Goal: Task Accomplishment & Management: Use online tool/utility

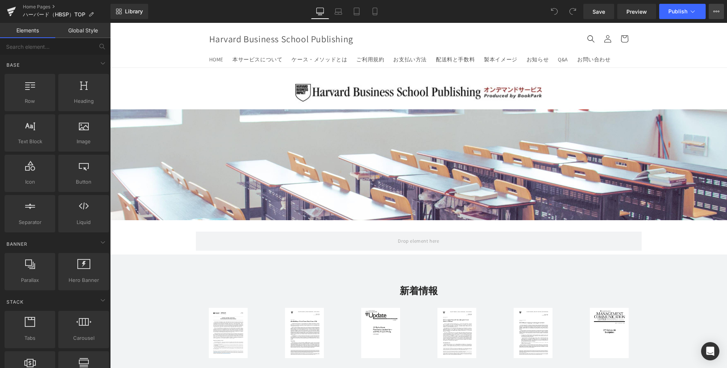
click at [720, 13] on button "Upgrade Plan View Live Page View with current Template Save Template to Library…" at bounding box center [715, 11] width 15 height 15
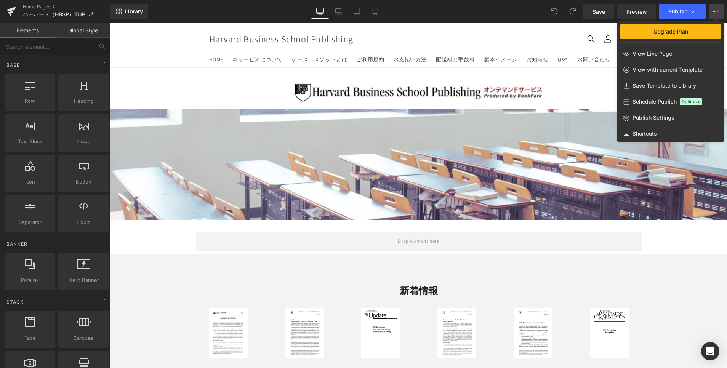
click at [403, 88] on div at bounding box center [418, 195] width 617 height 345
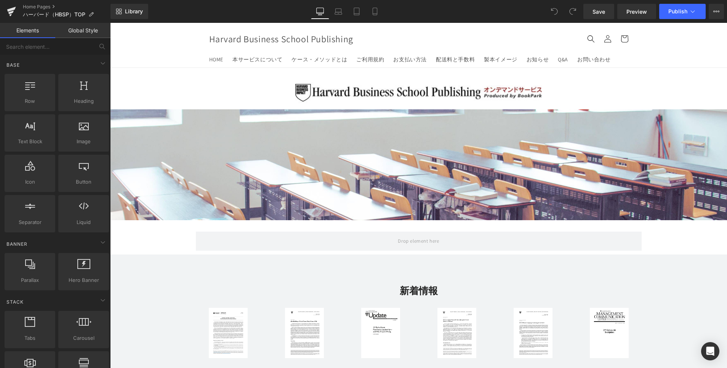
click at [403, 88] on div "Image" at bounding box center [418, 92] width 617 height 26
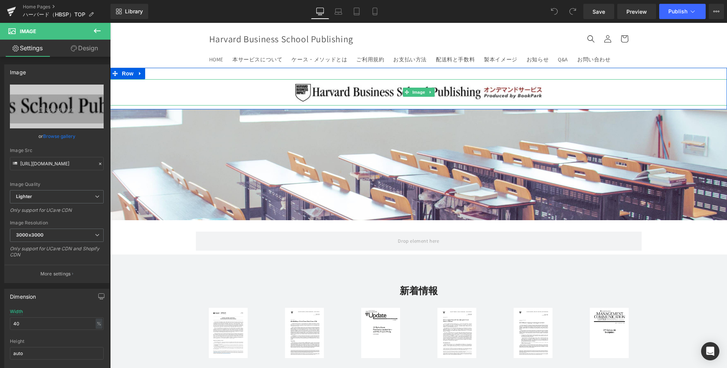
click at [693, 88] on div at bounding box center [418, 92] width 617 height 26
click at [428, 94] on icon at bounding box center [430, 92] width 4 height 5
click at [430, 94] on link at bounding box center [434, 92] width 8 height 9
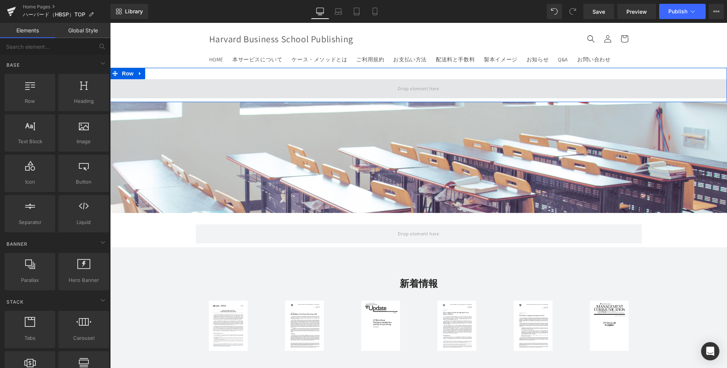
click at [400, 89] on span at bounding box center [418, 88] width 46 height 13
click at [405, 89] on span at bounding box center [418, 88] width 46 height 13
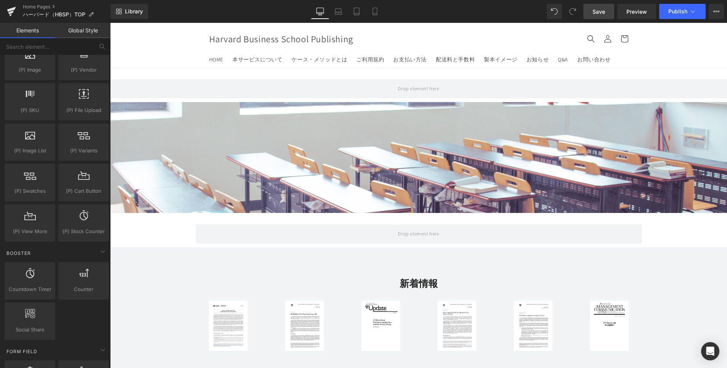
click at [597, 17] on link "Save" at bounding box center [598, 11] width 31 height 15
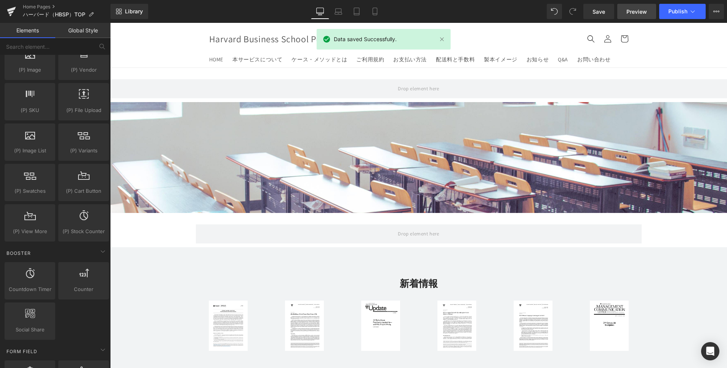
click at [628, 10] on span "Preview" at bounding box center [636, 12] width 21 height 8
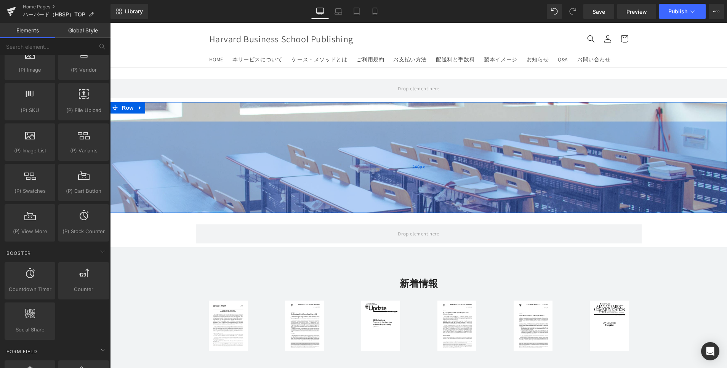
drag, startPoint x: 323, startPoint y: 158, endPoint x: 366, endPoint y: 163, distance: 43.0
click at [323, 158] on div "240px" at bounding box center [418, 167] width 617 height 91
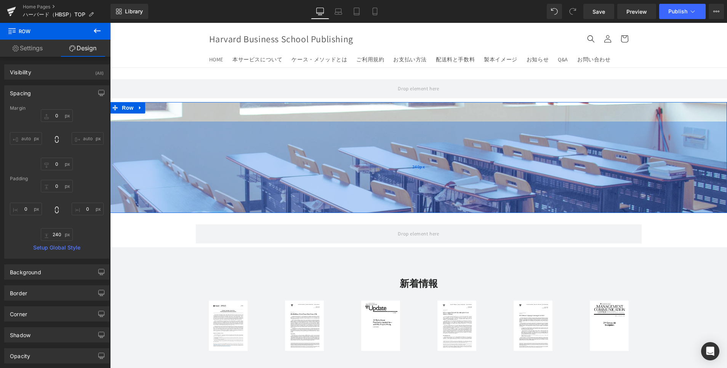
click at [334, 156] on div "240px" at bounding box center [418, 167] width 617 height 91
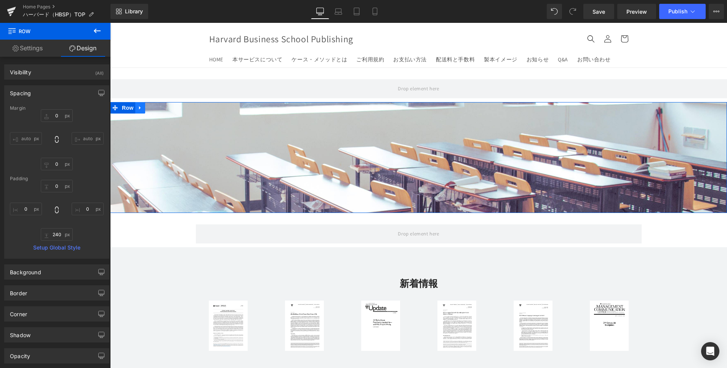
click at [135, 106] on link at bounding box center [140, 107] width 10 height 11
click at [147, 106] on icon at bounding box center [149, 107] width 5 height 5
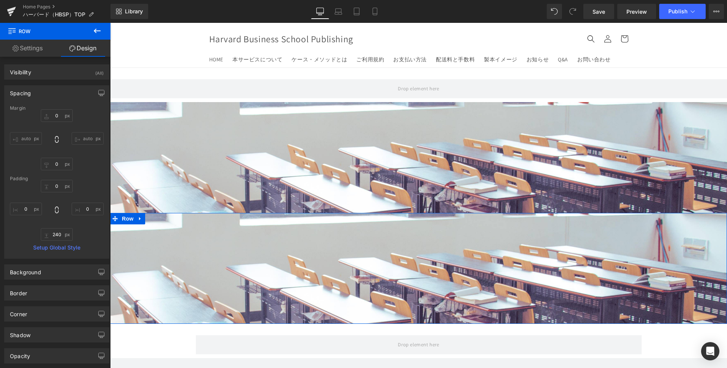
click at [383, 260] on div "Text Block Text Block Row" at bounding box center [418, 268] width 617 height 111
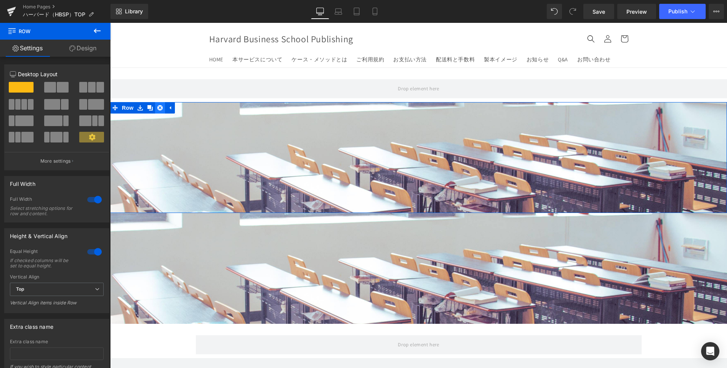
click at [157, 108] on icon at bounding box center [159, 107] width 5 height 5
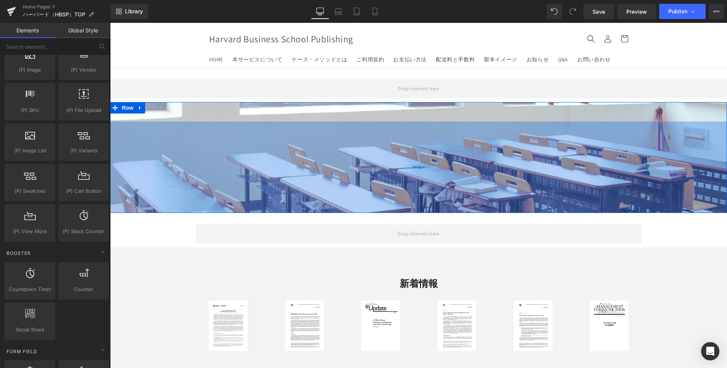
click at [245, 178] on div "240px" at bounding box center [418, 167] width 617 height 91
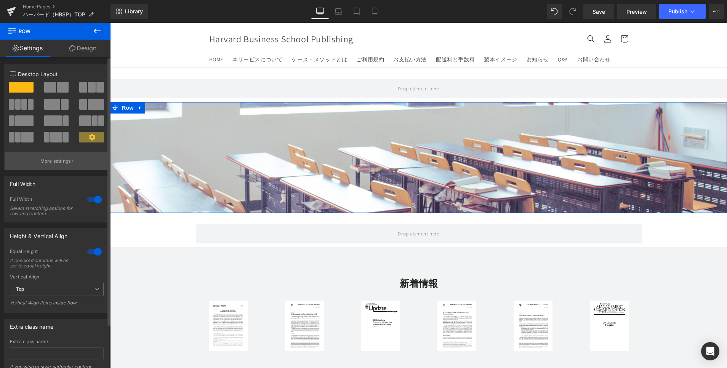
click at [67, 162] on p "More settings" at bounding box center [55, 161] width 30 height 7
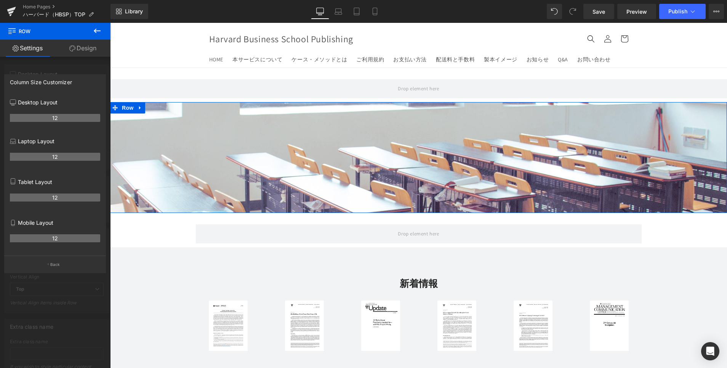
click at [83, 50] on link "Design" at bounding box center [82, 48] width 55 height 17
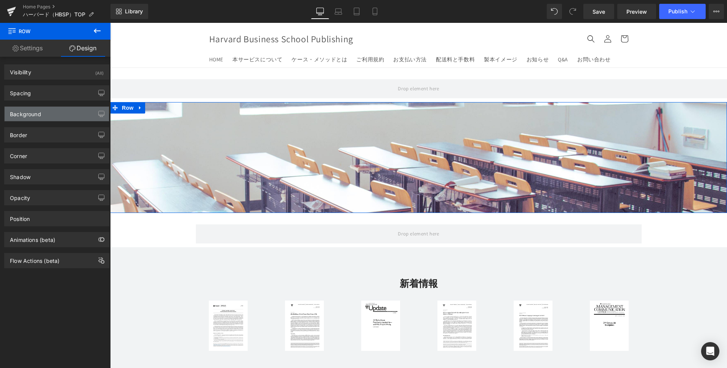
click at [25, 119] on div "Background" at bounding box center [57, 114] width 104 height 14
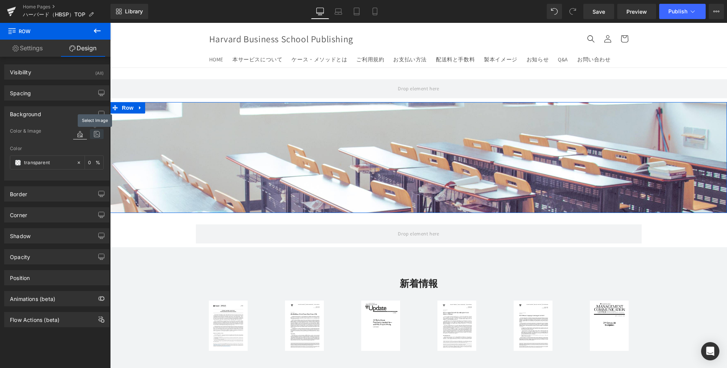
click at [93, 133] on icon at bounding box center [97, 134] width 14 height 10
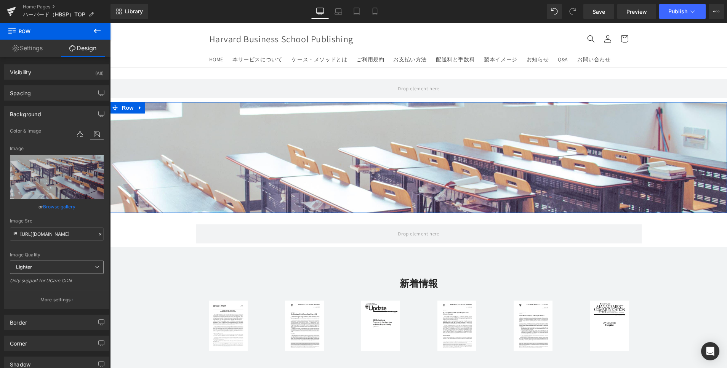
click at [46, 272] on span "Lighter" at bounding box center [57, 267] width 94 height 13
click at [58, 100] on div "Spacing" at bounding box center [57, 93] width 104 height 14
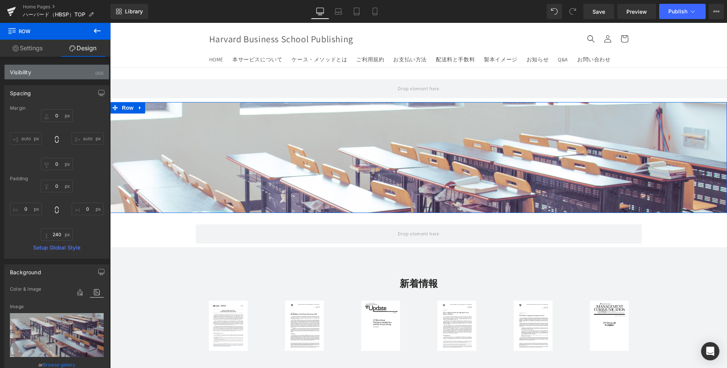
click at [59, 72] on div "Visibility (All)" at bounding box center [57, 72] width 104 height 14
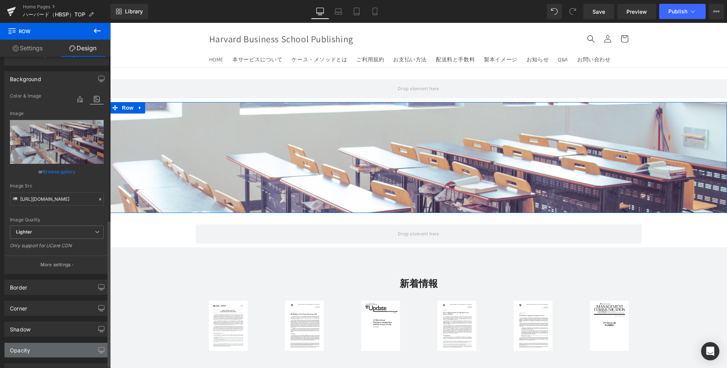
scroll to position [343, 0]
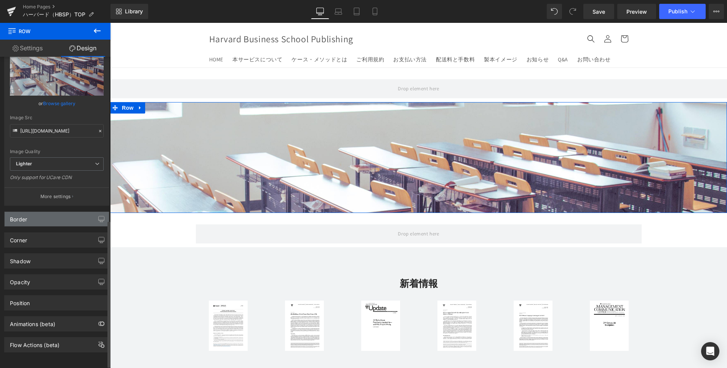
click at [68, 215] on div "Border" at bounding box center [57, 219] width 104 height 14
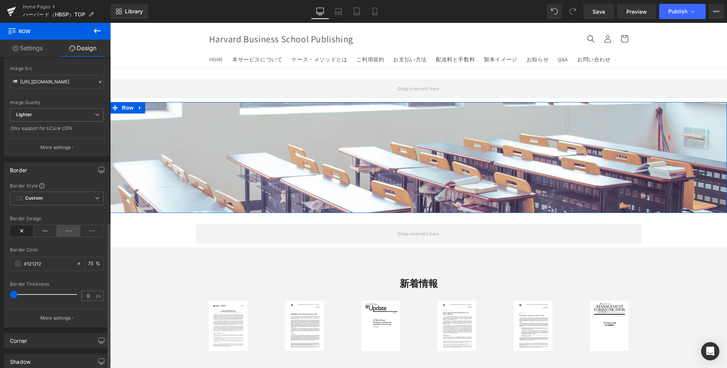
scroll to position [457, 0]
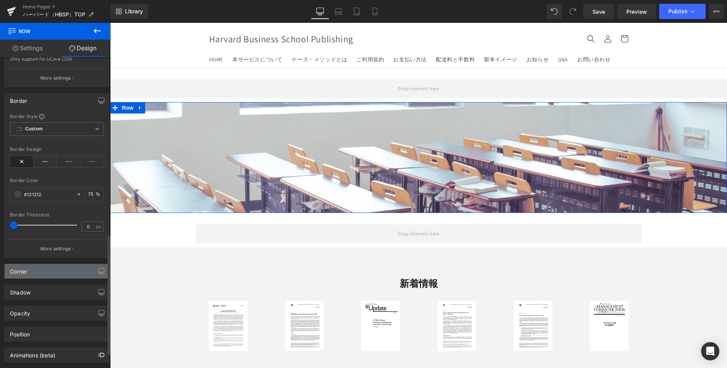
click at [62, 265] on div "Corner" at bounding box center [57, 271] width 104 height 14
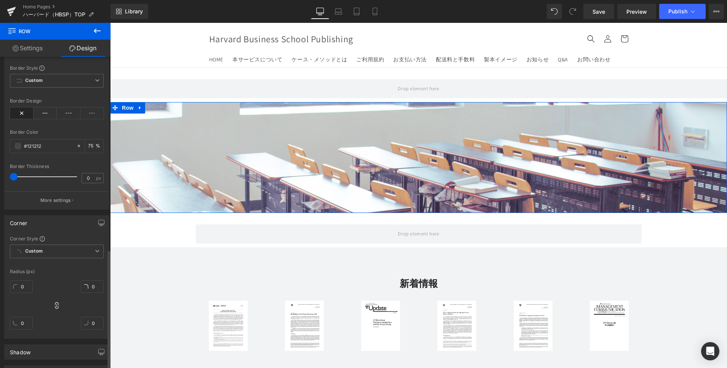
scroll to position [605, 0]
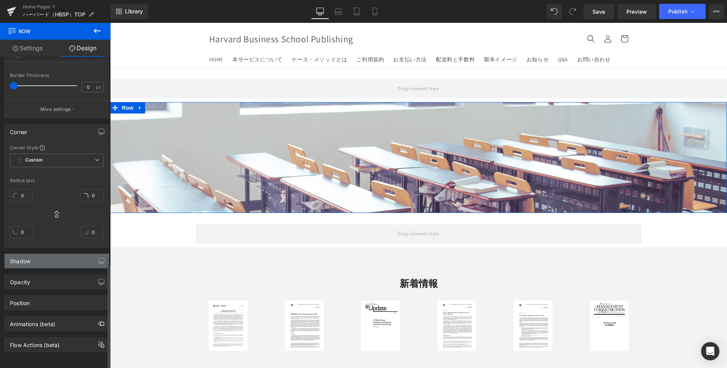
click at [54, 254] on div "Shadow" at bounding box center [57, 261] width 104 height 14
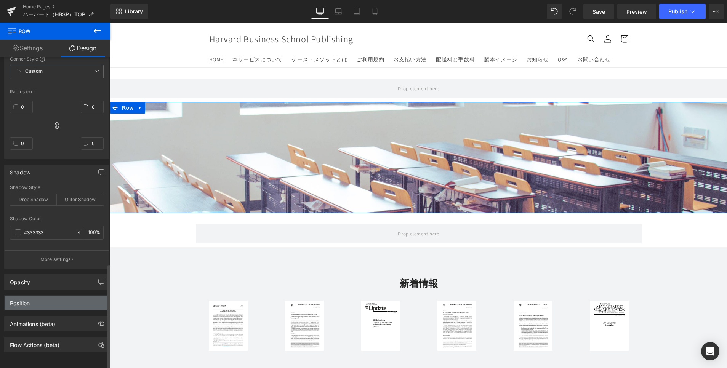
scroll to position [694, 0]
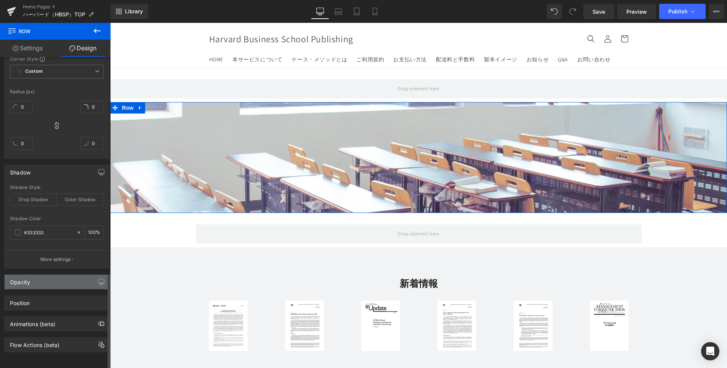
click at [59, 279] on div "Opacity" at bounding box center [57, 282] width 104 height 14
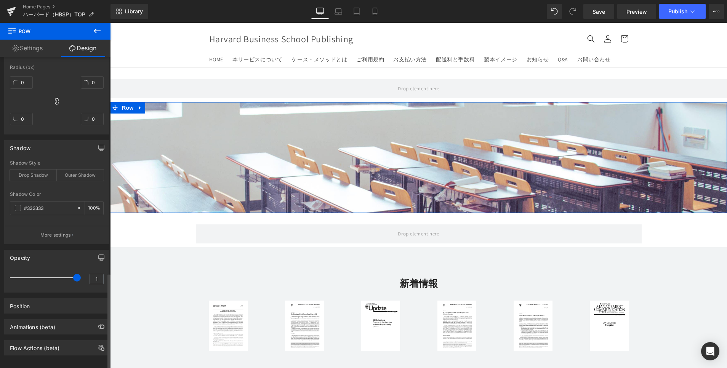
scroll to position [721, 0]
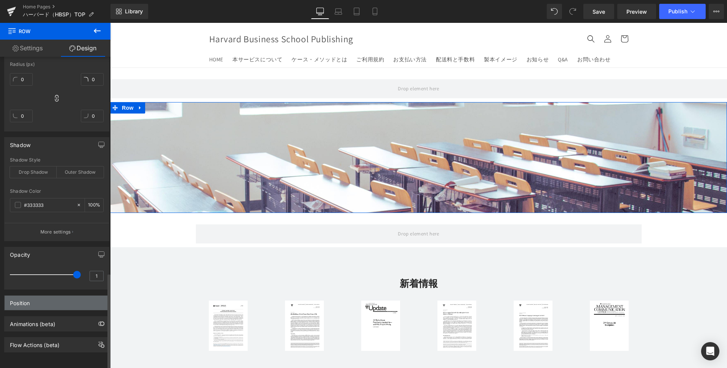
click at [56, 297] on div "Position" at bounding box center [57, 303] width 104 height 14
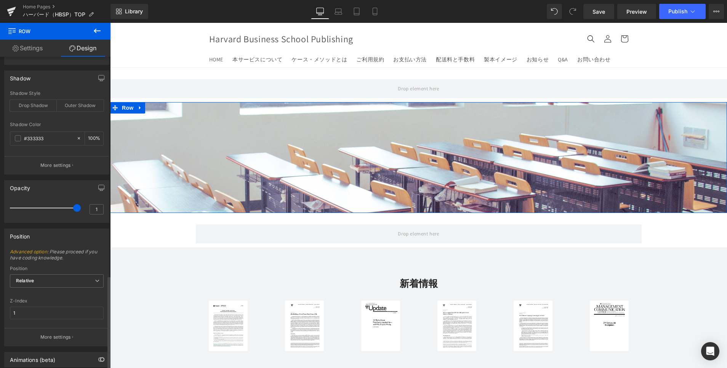
scroll to position [824, 0]
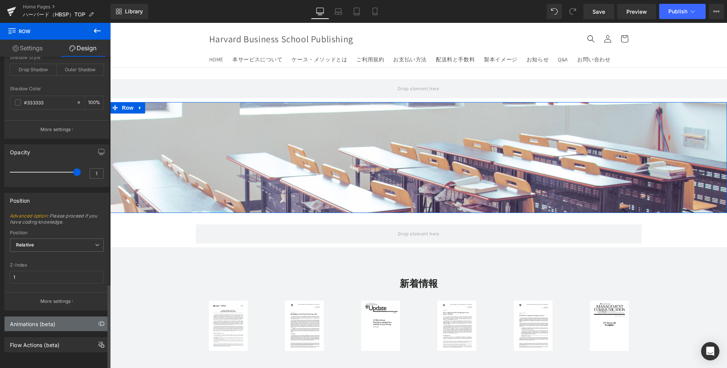
click at [59, 319] on div "Animations (beta)" at bounding box center [57, 324] width 104 height 14
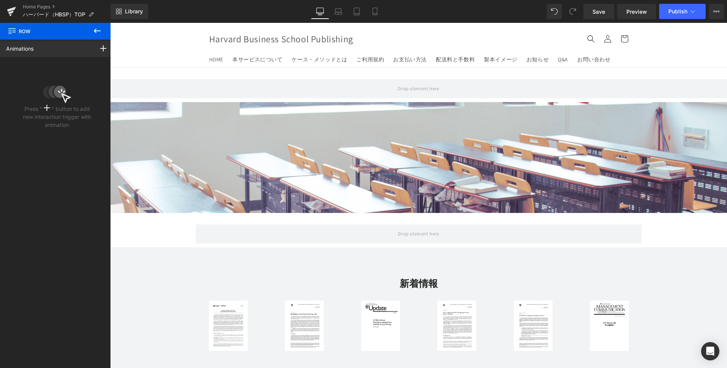
click at [98, 29] on icon at bounding box center [97, 30] width 9 height 9
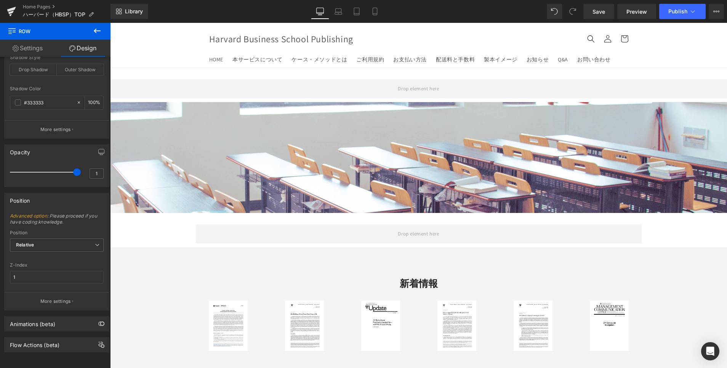
type input "0"
type input "240"
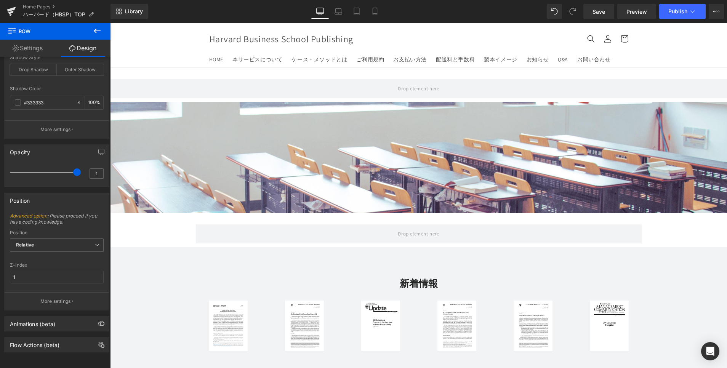
type input "0"
type input "75"
type input "100"
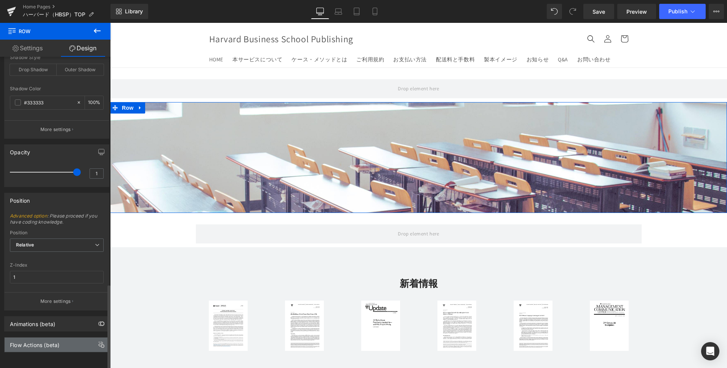
click at [38, 340] on div "Flow Actions (beta)" at bounding box center [57, 344] width 104 height 14
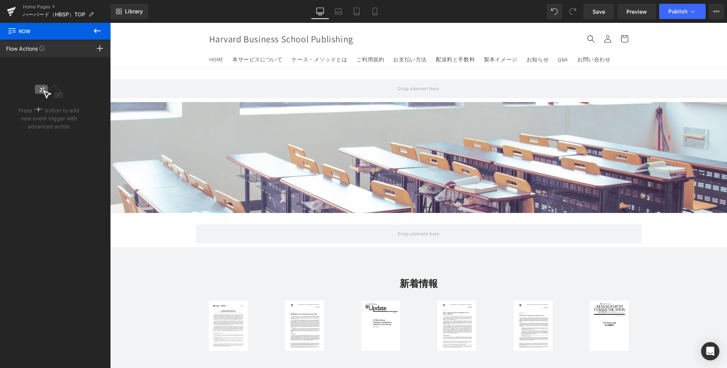
click at [101, 34] on icon at bounding box center [97, 30] width 9 height 9
type input "0"
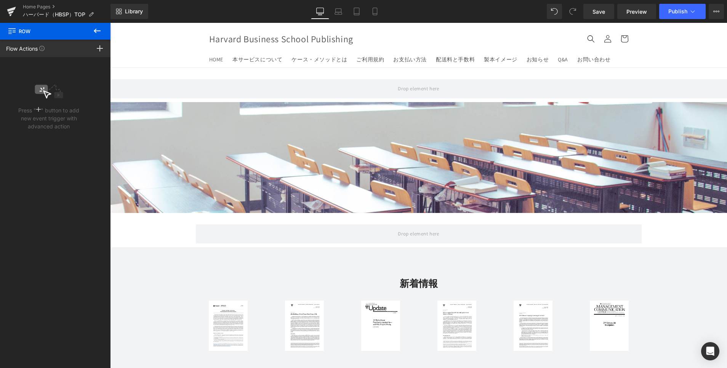
type input "240"
type input "0"
type input "75"
type input "100"
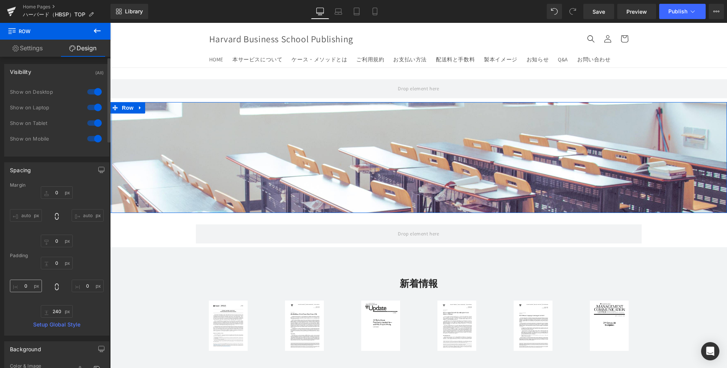
scroll to position [0, 0]
click at [35, 51] on link "Settings" at bounding box center [27, 48] width 55 height 17
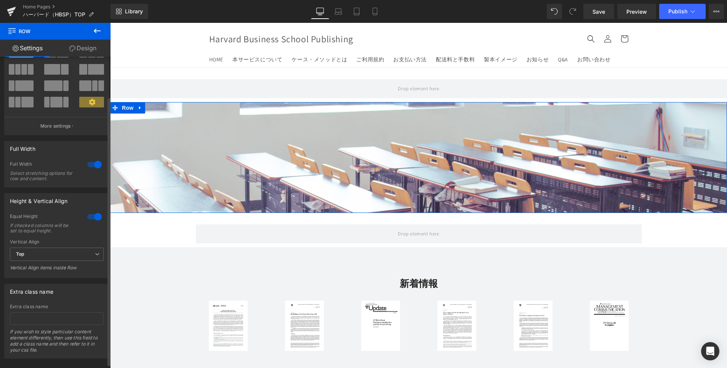
scroll to position [50, 0]
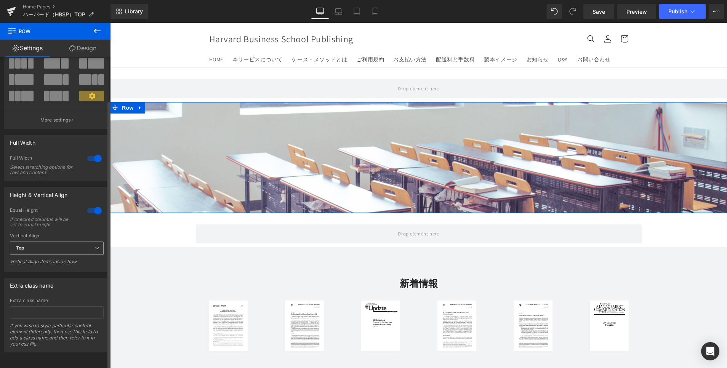
click at [65, 243] on span "Top" at bounding box center [57, 247] width 94 height 13
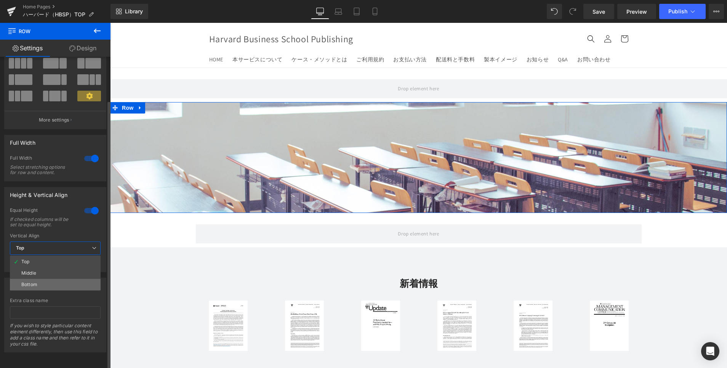
click at [66, 279] on li "Bottom" at bounding box center [55, 284] width 91 height 11
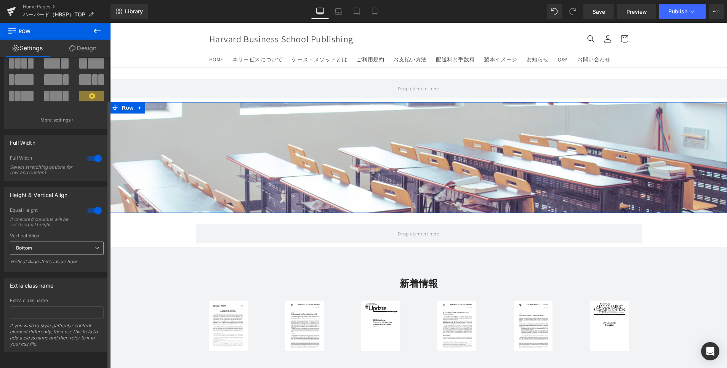
click at [68, 241] on span "Bottom" at bounding box center [57, 247] width 94 height 13
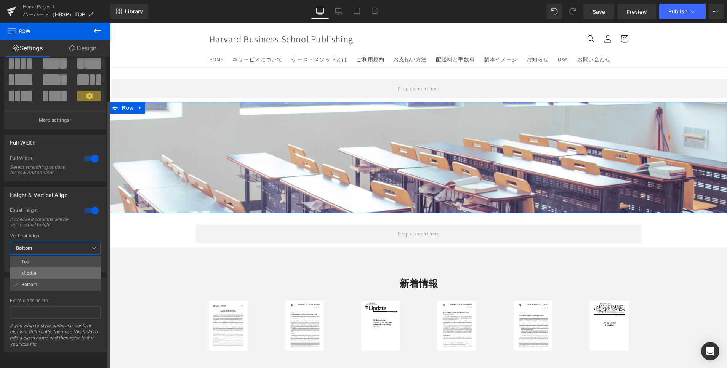
click at [64, 267] on li "Middle" at bounding box center [55, 272] width 91 height 11
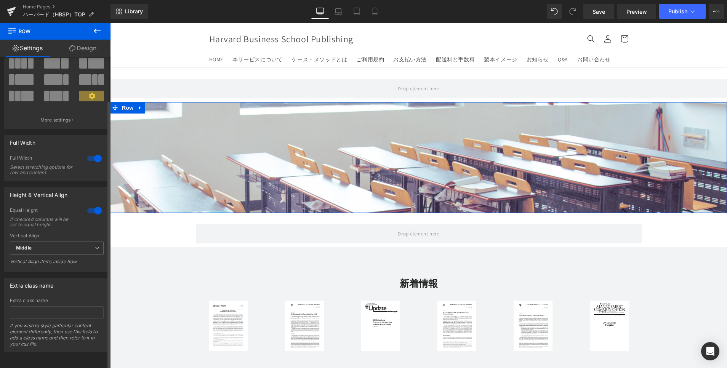
click at [70, 233] on div "Vertical Align Middle Top Middle Bottom Vertical Align items inside Row" at bounding box center [57, 251] width 94 height 37
click at [68, 241] on span "Middle" at bounding box center [57, 247] width 94 height 13
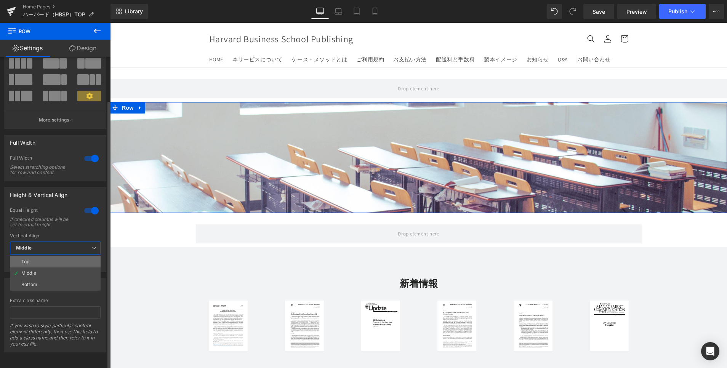
click at [62, 256] on li "Top" at bounding box center [55, 261] width 91 height 11
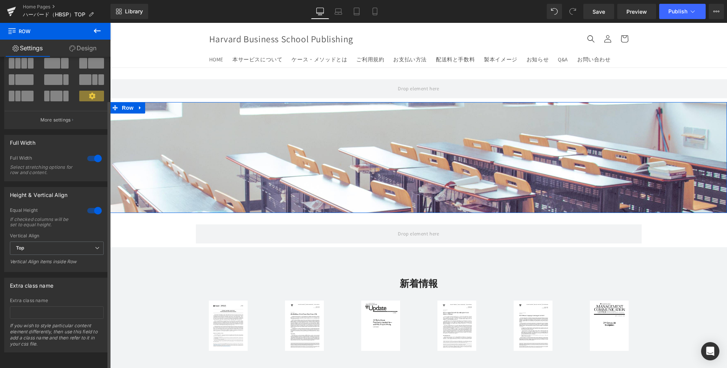
click at [64, 298] on div "Extra class name If you wish to style particular content element differently, t…" at bounding box center [57, 325] width 94 height 54
click at [65, 306] on input "text" at bounding box center [57, 312] width 94 height 13
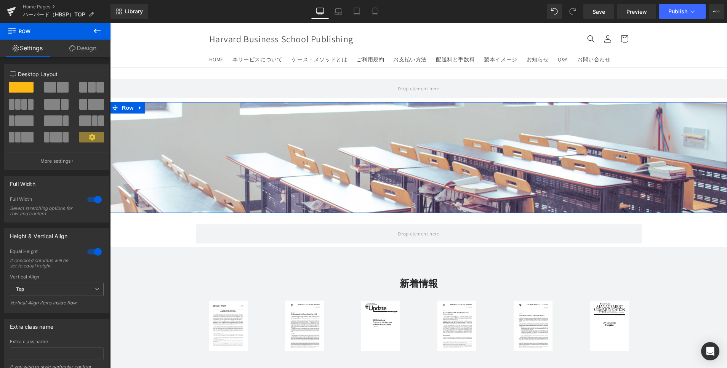
click at [87, 46] on link "Design" at bounding box center [82, 48] width 55 height 17
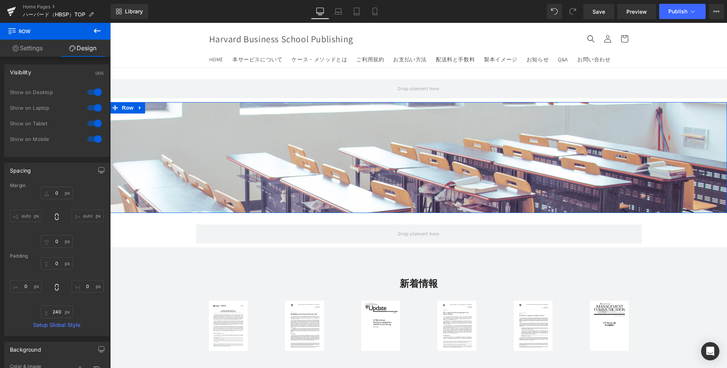
type input "0"
type input "240"
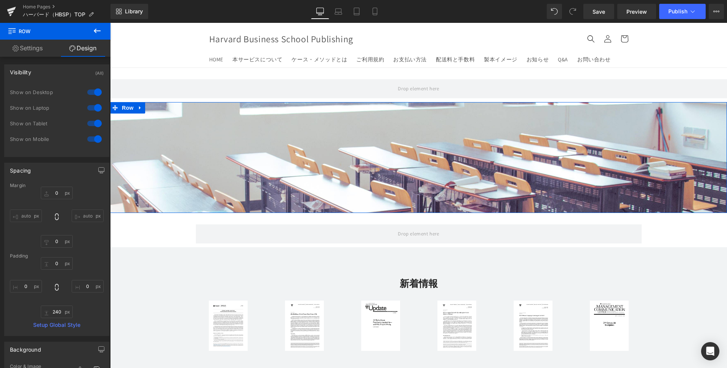
type input "0"
type input "75"
type input "100"
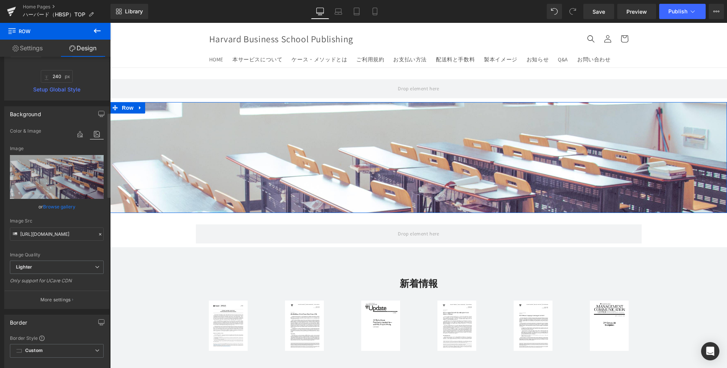
scroll to position [286, 0]
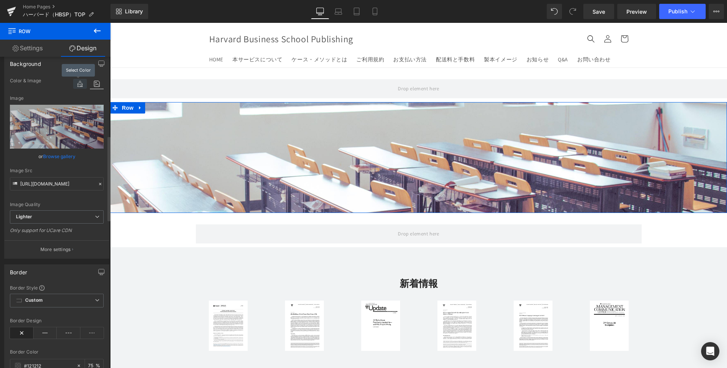
click at [75, 85] on icon at bounding box center [80, 84] width 14 height 10
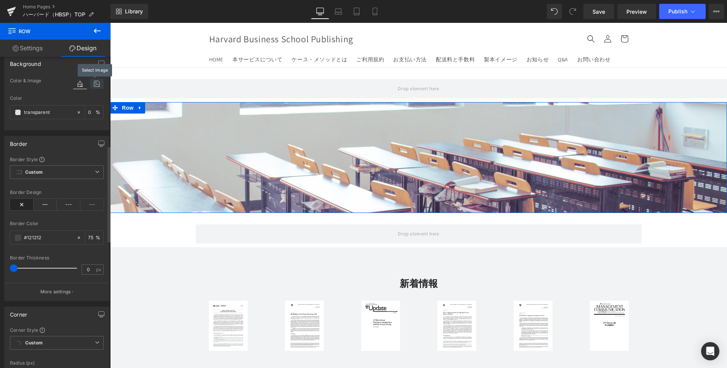
click at [90, 84] on icon at bounding box center [97, 84] width 14 height 10
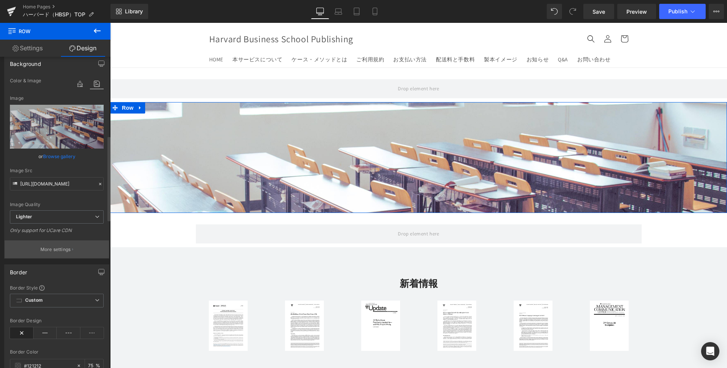
click at [47, 248] on p "More settings" at bounding box center [55, 249] width 30 height 7
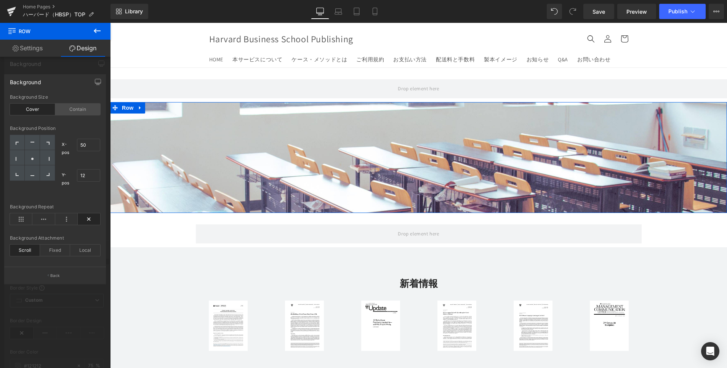
click at [95, 109] on div "Contain" at bounding box center [77, 109] width 45 height 11
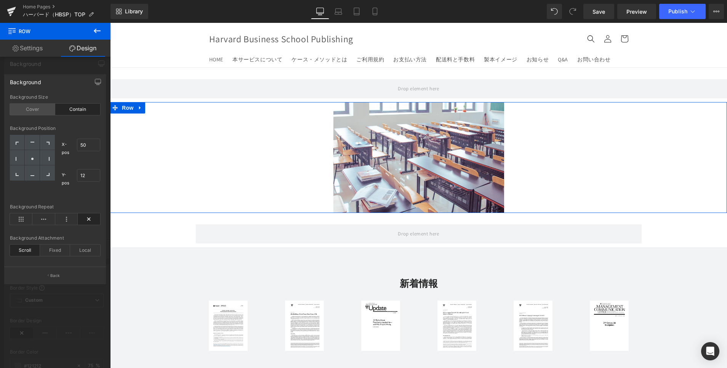
click at [39, 114] on div "Cover" at bounding box center [32, 109] width 45 height 11
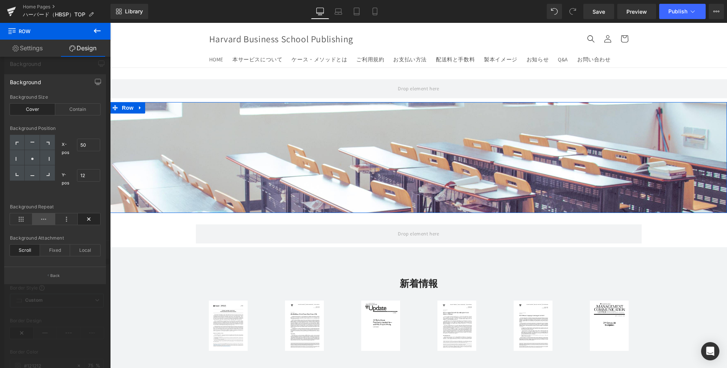
click at [48, 214] on icon at bounding box center [43, 218] width 22 height 11
click at [22, 224] on icon at bounding box center [21, 218] width 22 height 11
click at [53, 251] on div "Fixed" at bounding box center [55, 250] width 30 height 11
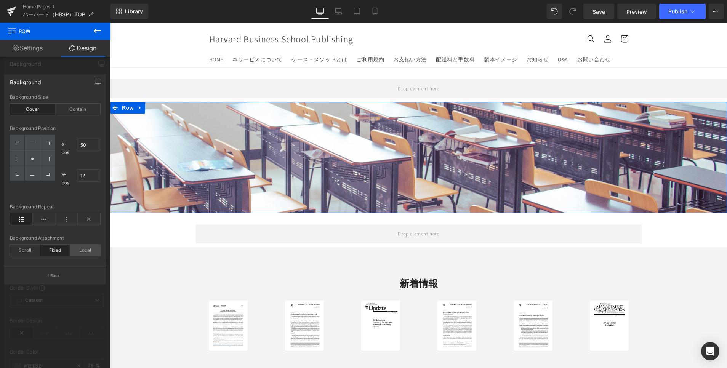
click at [79, 248] on div "Local" at bounding box center [85, 250] width 30 height 11
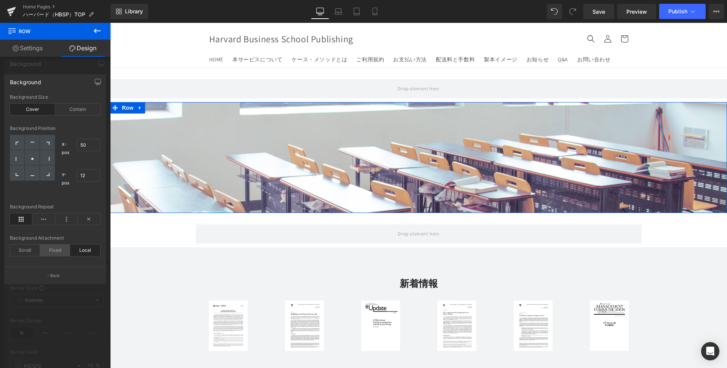
click at [59, 249] on div "Fixed" at bounding box center [55, 250] width 30 height 11
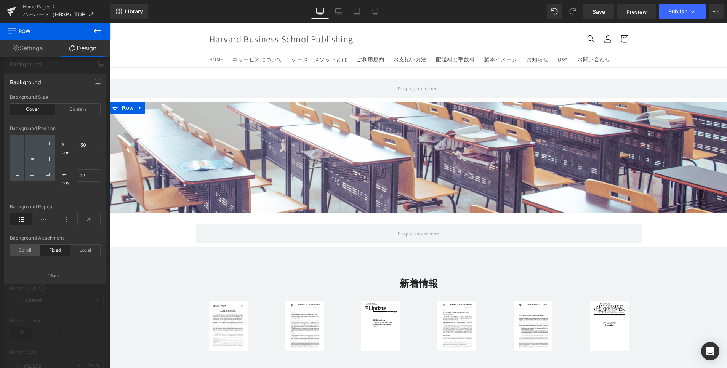
click at [23, 249] on div "Scroll" at bounding box center [25, 250] width 30 height 11
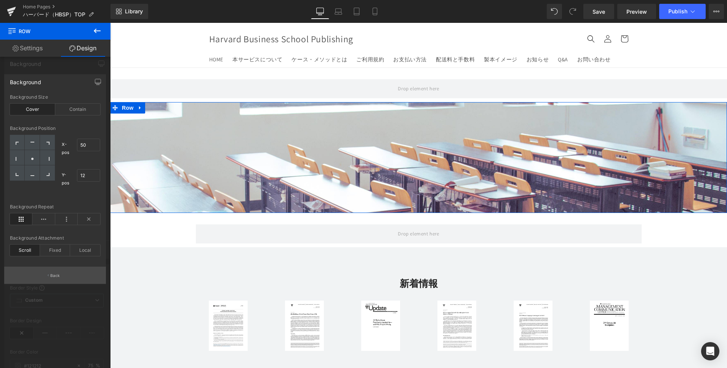
click at [54, 278] on p "Back" at bounding box center [55, 276] width 10 height 6
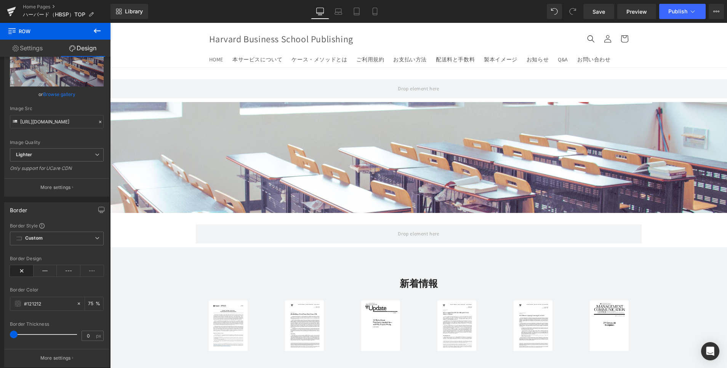
scroll to position [343, 0]
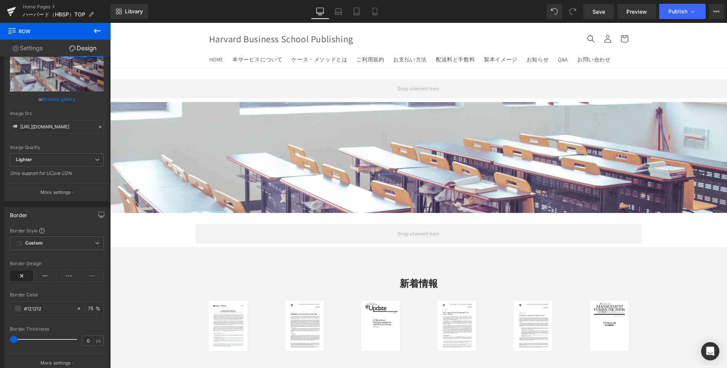
click at [102, 35] on button at bounding box center [97, 31] width 27 height 17
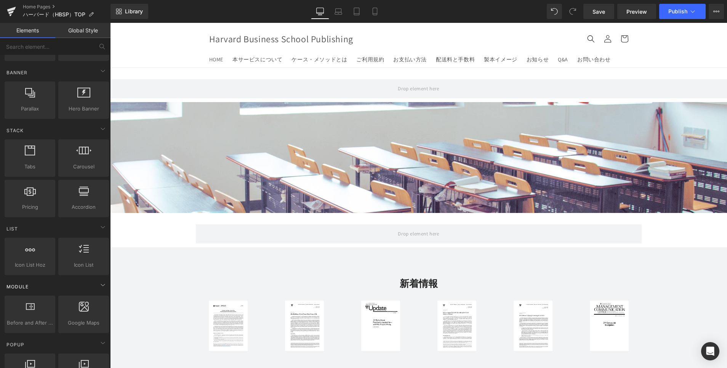
scroll to position [0, 0]
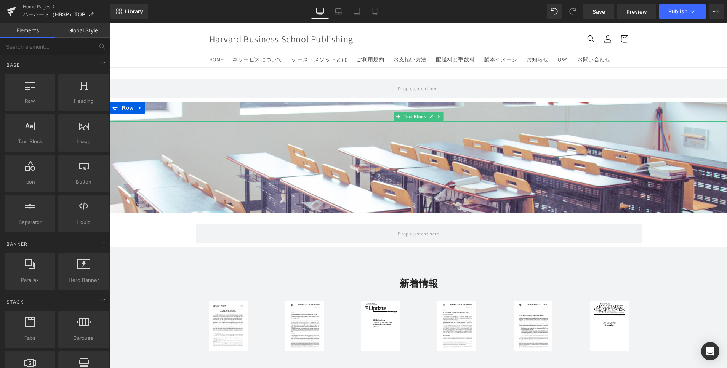
click at [429, 117] on icon at bounding box center [431, 116] width 4 height 5
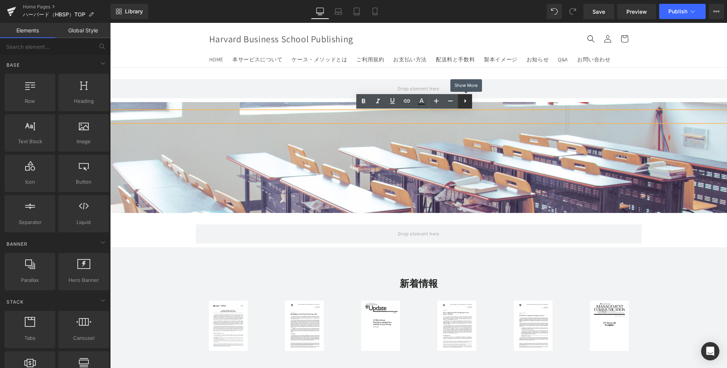
click at [465, 99] on icon at bounding box center [465, 100] width 9 height 9
click at [466, 103] on icon at bounding box center [464, 100] width 9 height 9
click at [479, 102] on icon at bounding box center [479, 101] width 2 height 4
click at [457, 102] on link at bounding box center [450, 101] width 14 height 14
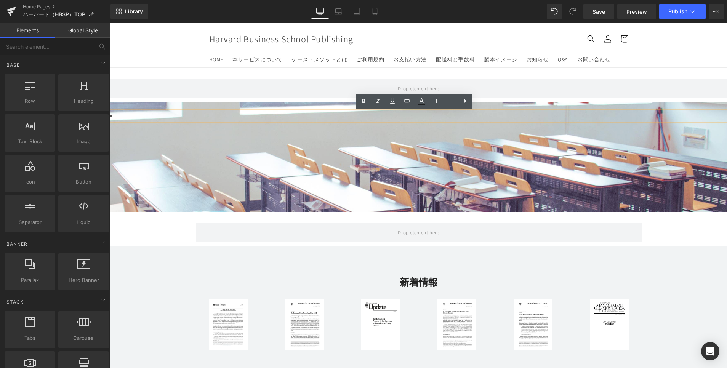
click at [383, 168] on div "Text Block Text Block Row 240px" at bounding box center [418, 157] width 617 height 110
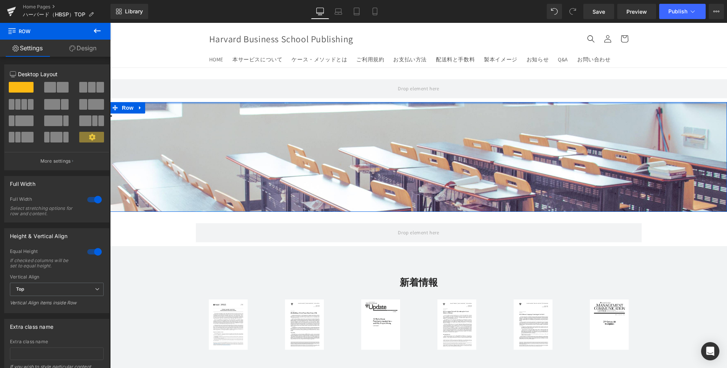
click at [430, 103] on div at bounding box center [418, 103] width 617 height 2
click at [123, 107] on span "Row" at bounding box center [127, 107] width 15 height 11
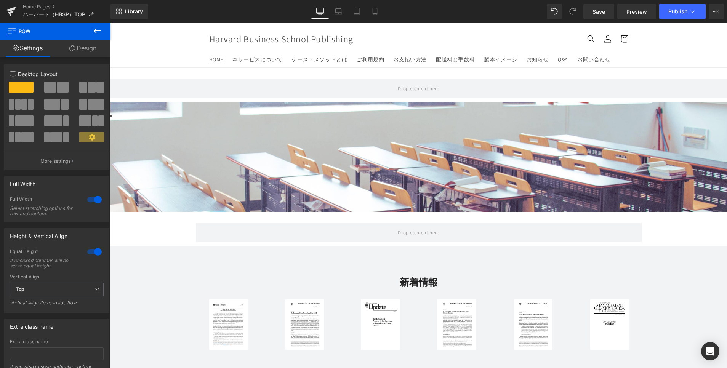
click at [97, 27] on icon at bounding box center [97, 30] width 9 height 9
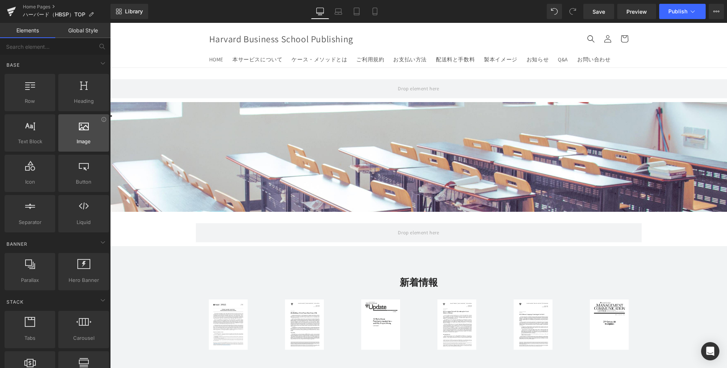
click at [82, 145] on span "Image" at bounding box center [84, 142] width 46 height 8
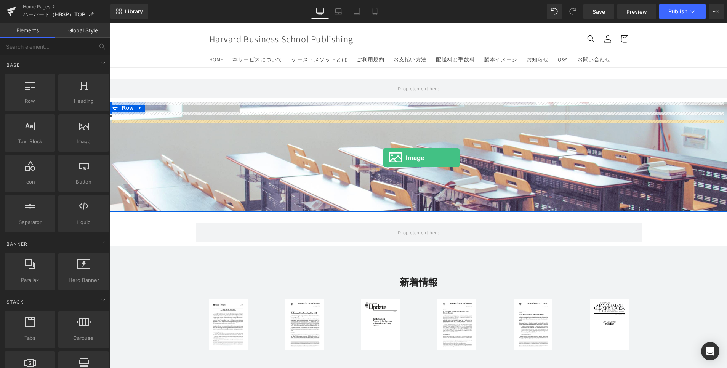
drag, startPoint x: 192, startPoint y: 161, endPoint x: 383, endPoint y: 158, distance: 191.6
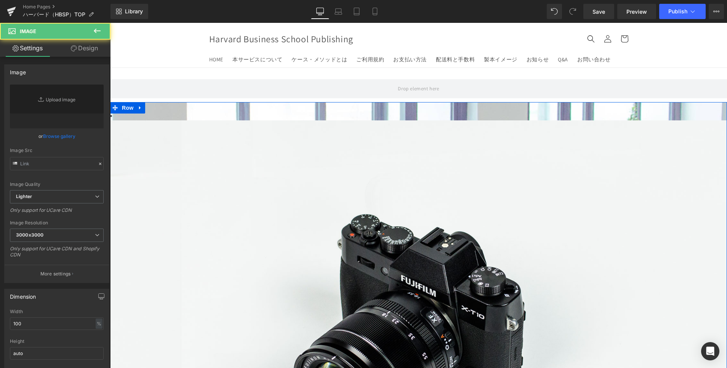
type input "//[DOMAIN_NAME][URL]"
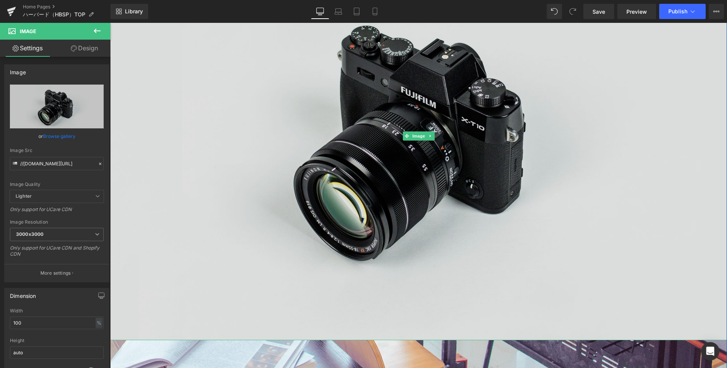
scroll to position [229, 0]
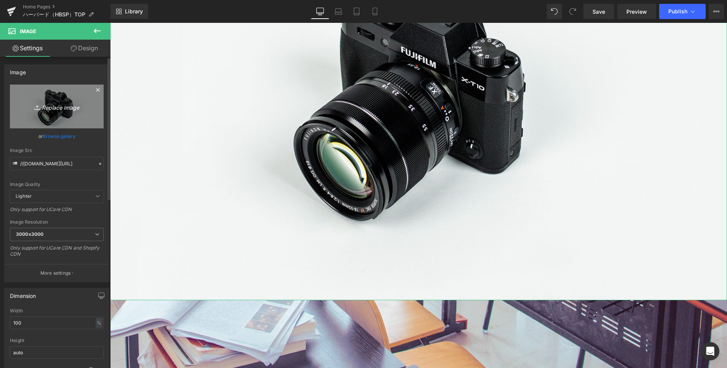
click at [55, 111] on link "Replace Image" at bounding box center [57, 107] width 94 height 44
type input "C:\fakepath\hbi_primary_outline_blk_rgb.png"
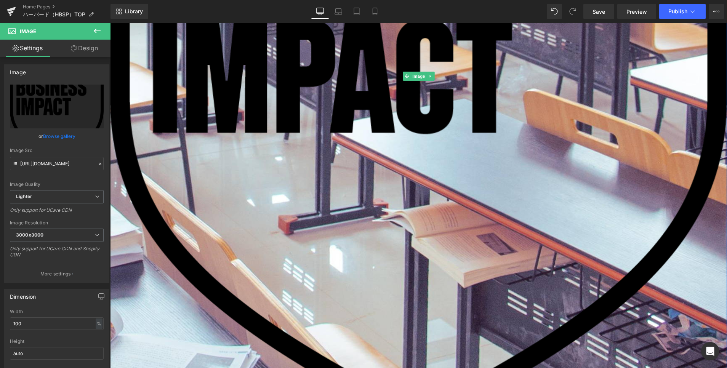
scroll to position [400, 0]
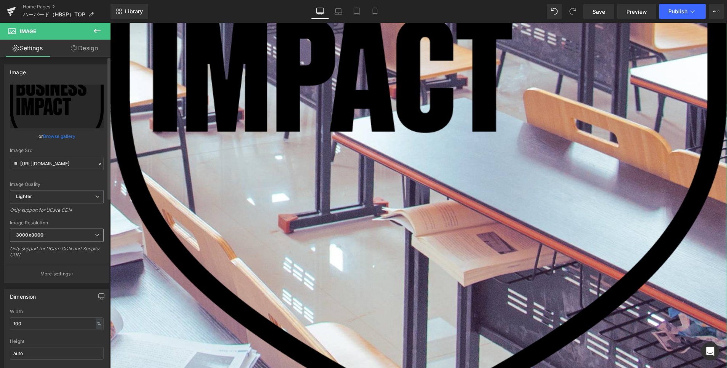
click at [85, 238] on span "3000x3000" at bounding box center [57, 235] width 94 height 13
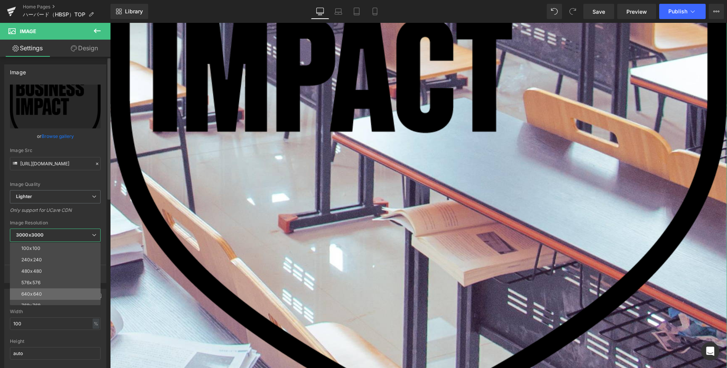
click at [69, 296] on li "640x640" at bounding box center [57, 293] width 94 height 11
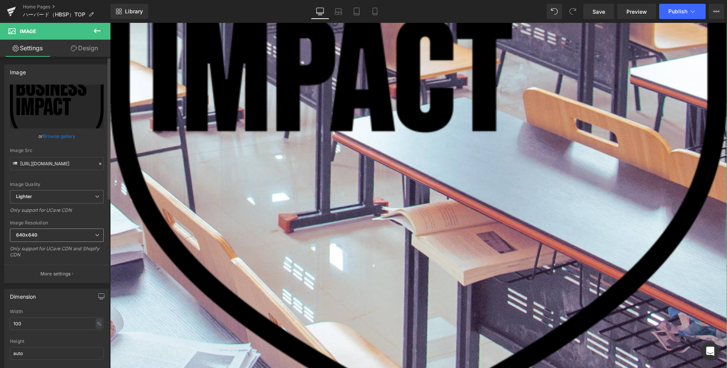
click at [63, 234] on span "640x640" at bounding box center [57, 235] width 94 height 13
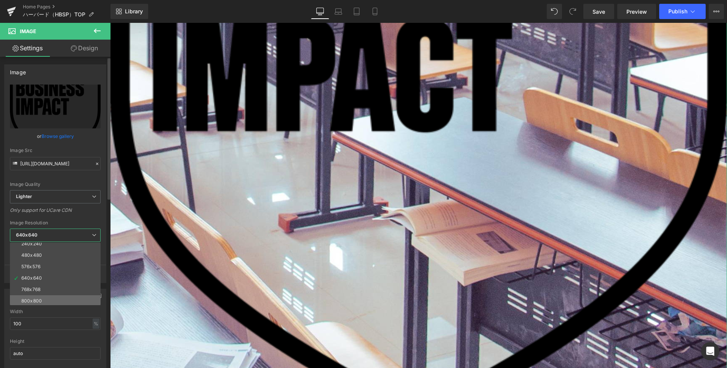
scroll to position [0, 0]
click at [51, 254] on li "240x240" at bounding box center [57, 259] width 94 height 11
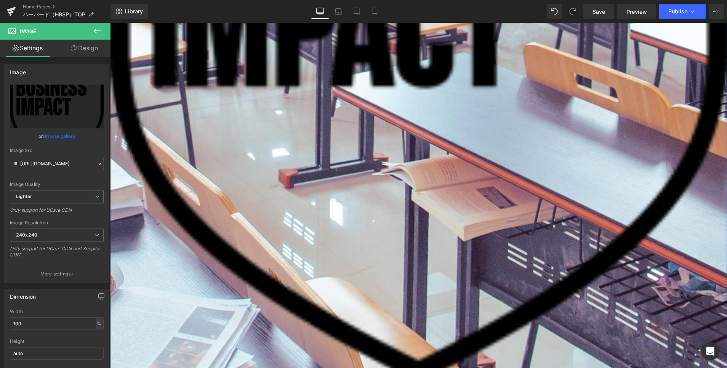
scroll to position [400, 0]
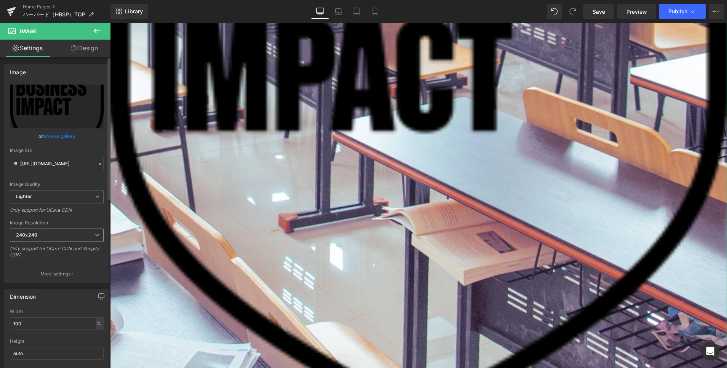
click at [83, 233] on span "240x240" at bounding box center [57, 235] width 94 height 13
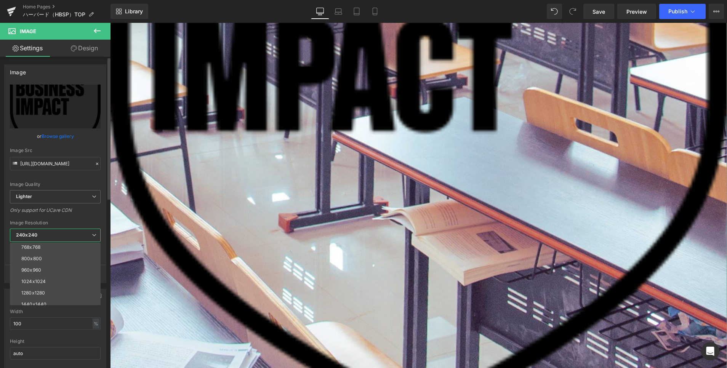
scroll to position [109, 0]
click at [61, 299] on li "3000x3000" at bounding box center [57, 299] width 94 height 11
type input "[URL][DOMAIN_NAME]"
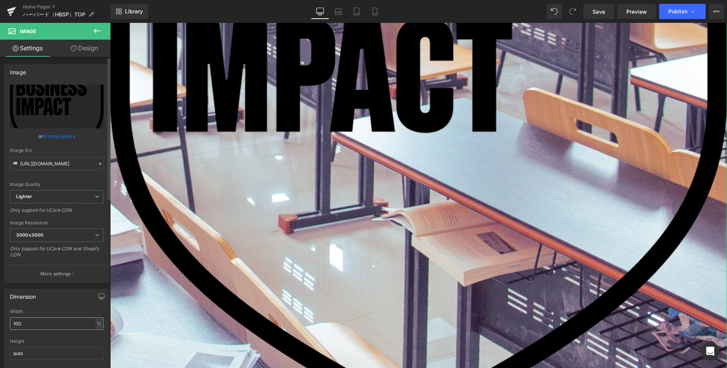
scroll to position [114, 0]
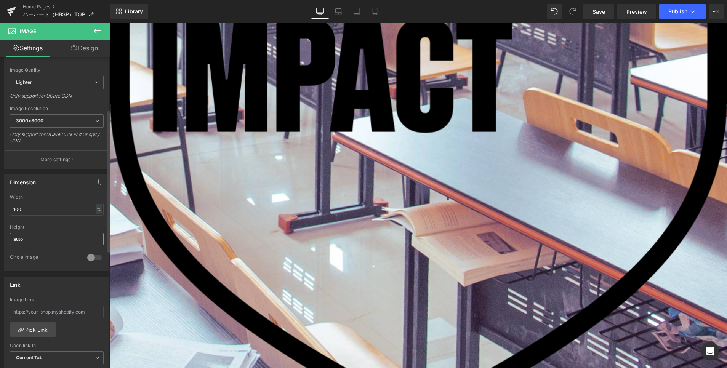
click at [42, 238] on input "auto" at bounding box center [57, 239] width 94 height 13
click at [80, 206] on input "100" at bounding box center [57, 209] width 94 height 13
click at [56, 237] on input "auto" at bounding box center [57, 239] width 94 height 13
type input "a"
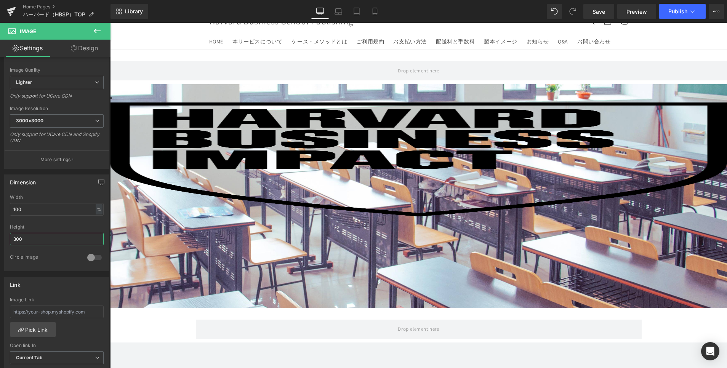
scroll to position [0, 0]
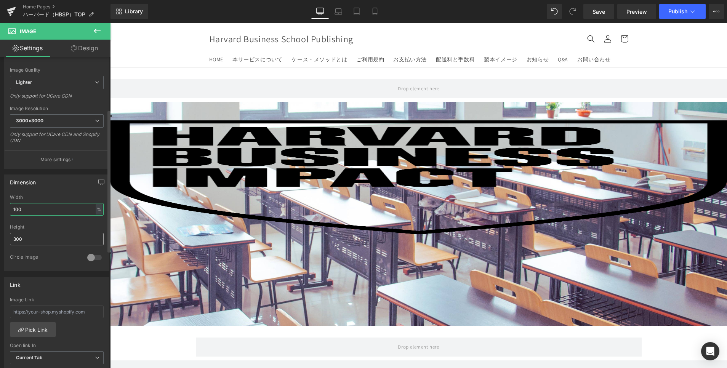
drag, startPoint x: 28, startPoint y: 208, endPoint x: 48, endPoint y: 240, distance: 37.6
click at [1, 209] on div "Dimension 100% Width 100 % % px 300px Height 300 0 Circle Image" at bounding box center [57, 220] width 114 height 102
drag, startPoint x: 7, startPoint y: 241, endPoint x: -2, endPoint y: 241, distance: 8.8
click at [0, 241] on html "Image You are previewing how the will restyle your page. You can not edit Eleme…" at bounding box center [363, 184] width 727 height 368
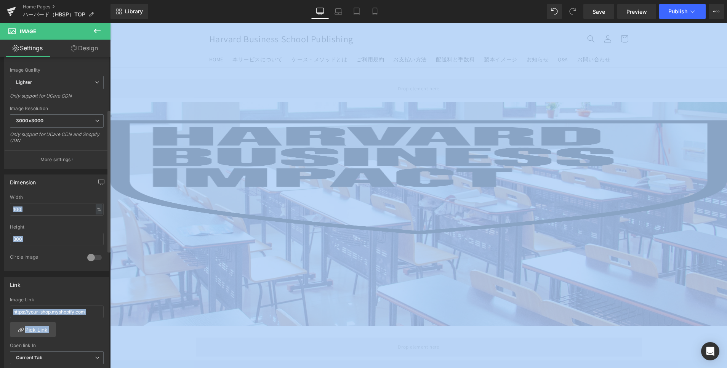
drag, startPoint x: -2, startPoint y: 241, endPoint x: 19, endPoint y: 246, distance: 22.1
click at [18, 254] on div "Circle Image" at bounding box center [45, 258] width 70 height 8
click at [19, 243] on input "300" at bounding box center [57, 239] width 94 height 13
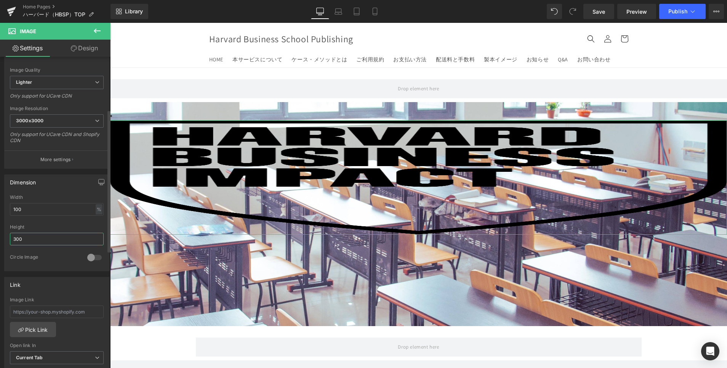
click at [52, 243] on input "300" at bounding box center [57, 239] width 94 height 13
type input "3"
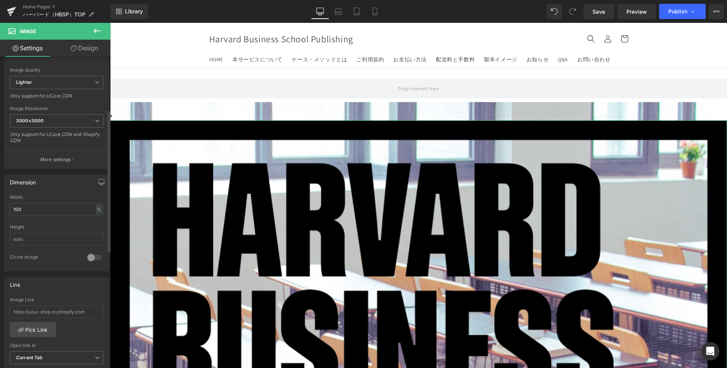
click at [85, 257] on div at bounding box center [94, 257] width 18 height 12
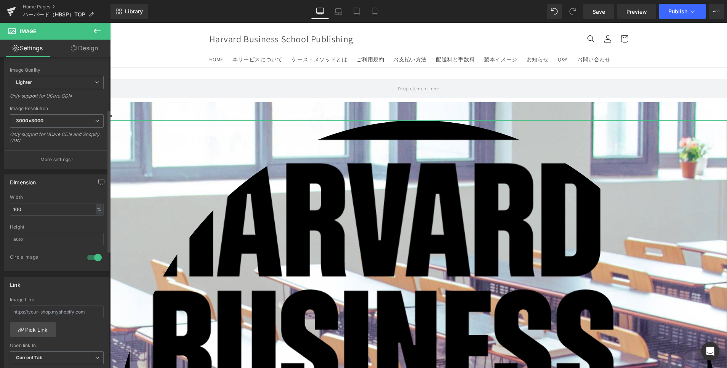
click at [88, 261] on div at bounding box center [94, 257] width 18 height 12
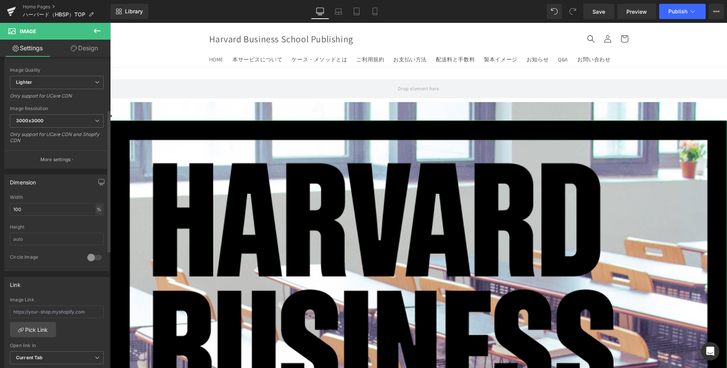
click at [96, 210] on div "%" at bounding box center [99, 209] width 7 height 10
click at [95, 234] on li "px" at bounding box center [99, 232] width 10 height 11
drag, startPoint x: 24, startPoint y: 211, endPoint x: 0, endPoint y: 211, distance: 24.0
click at [0, 211] on div "Dimension 1619px Width [DATE] px % px Height 0 Circle Image" at bounding box center [57, 220] width 114 height 102
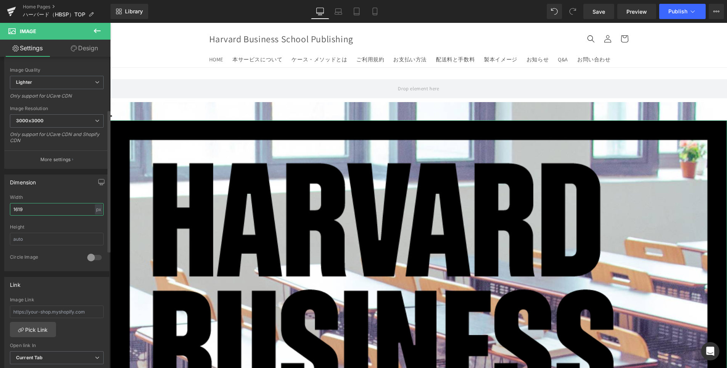
click at [24, 203] on input "1619" at bounding box center [57, 209] width 94 height 13
type input "300"
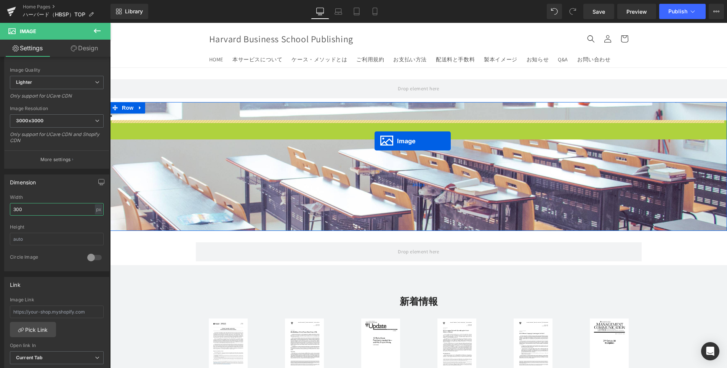
drag, startPoint x: 415, startPoint y: 184, endPoint x: 374, endPoint y: 141, distance: 59.3
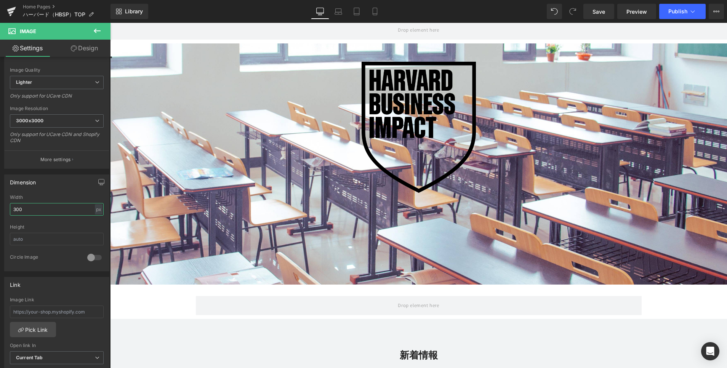
scroll to position [57, 0]
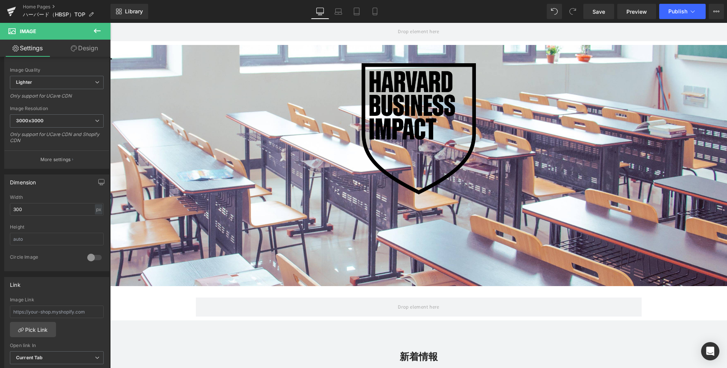
click at [427, 227] on div "Text Block Text Block Image Row 240px" at bounding box center [418, 165] width 617 height 241
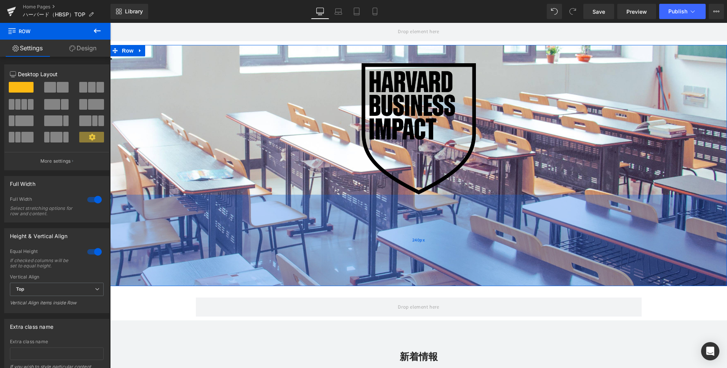
click at [378, 246] on div "240px" at bounding box center [418, 240] width 617 height 91
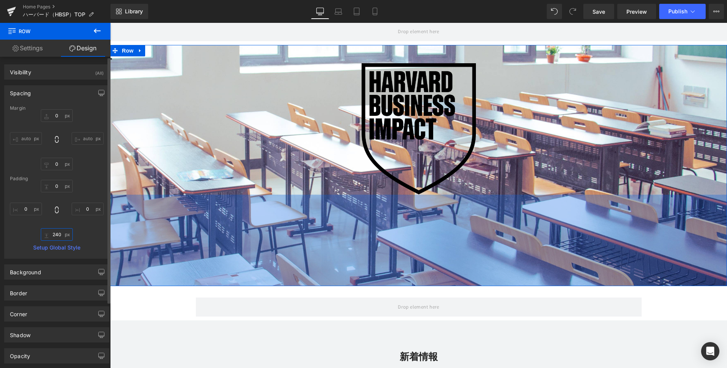
click at [52, 235] on input "240" at bounding box center [57, 234] width 32 height 13
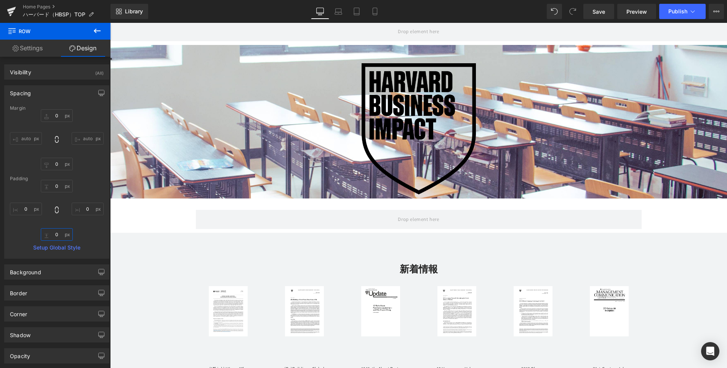
type input "０"
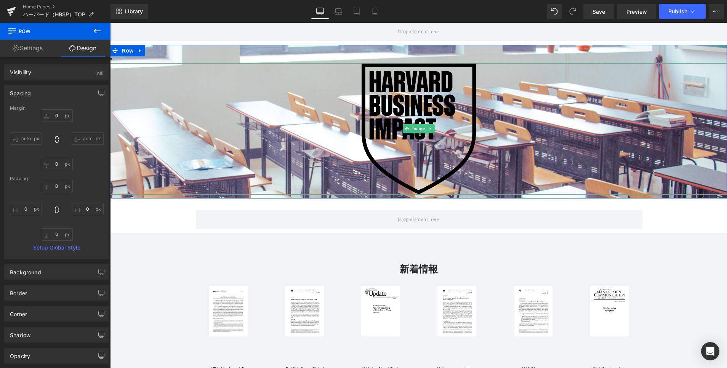
click at [316, 139] on div at bounding box center [418, 128] width 617 height 131
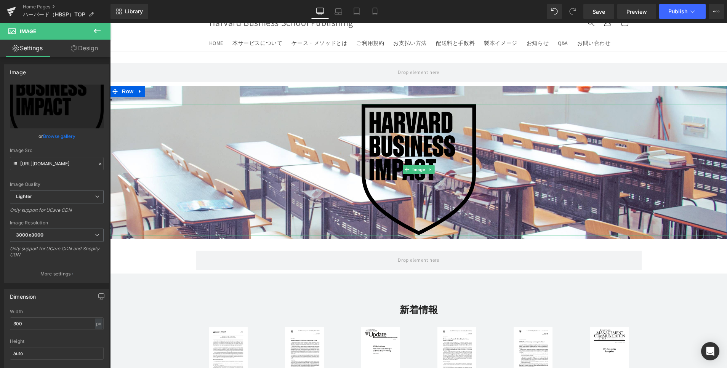
scroll to position [0, 0]
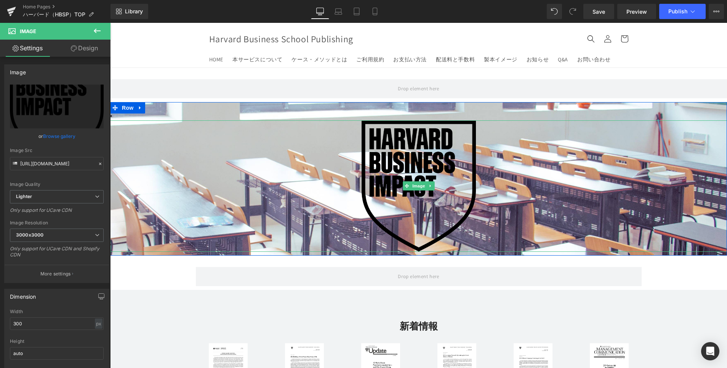
click at [452, 211] on img at bounding box center [418, 185] width 114 height 131
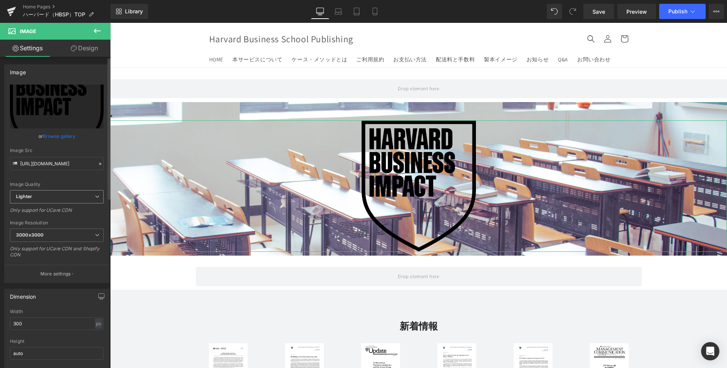
click at [61, 199] on span "Lighter" at bounding box center [57, 196] width 94 height 13
click at [60, 217] on li "Lightest" at bounding box center [55, 221] width 91 height 11
click at [70, 194] on span "Lightest" at bounding box center [57, 196] width 94 height 13
click at [67, 210] on li "Lighter" at bounding box center [55, 210] width 91 height 11
type input "[URL][DOMAIN_NAME]"
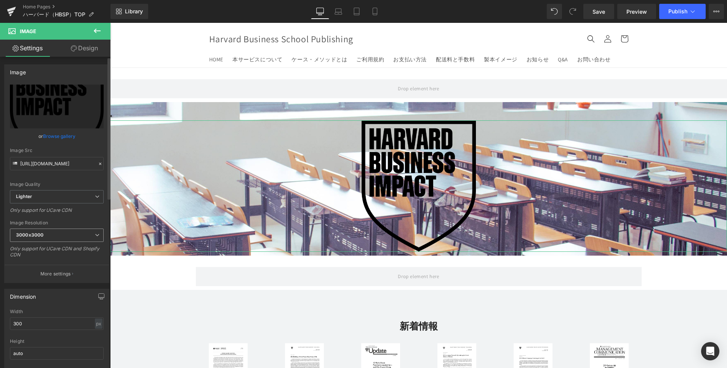
click at [70, 231] on span "3000x3000" at bounding box center [57, 235] width 94 height 13
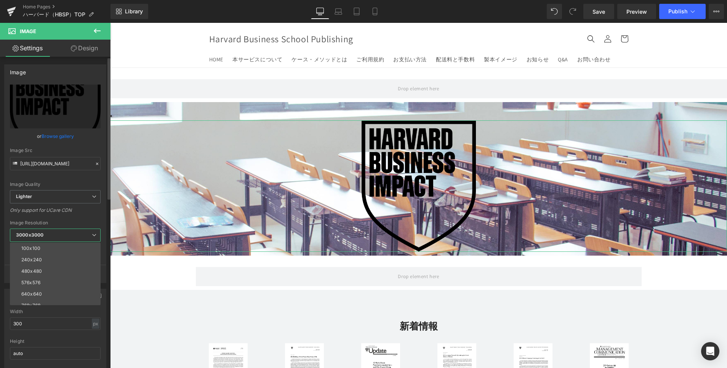
click at [70, 231] on span "3000x3000" at bounding box center [55, 235] width 91 height 13
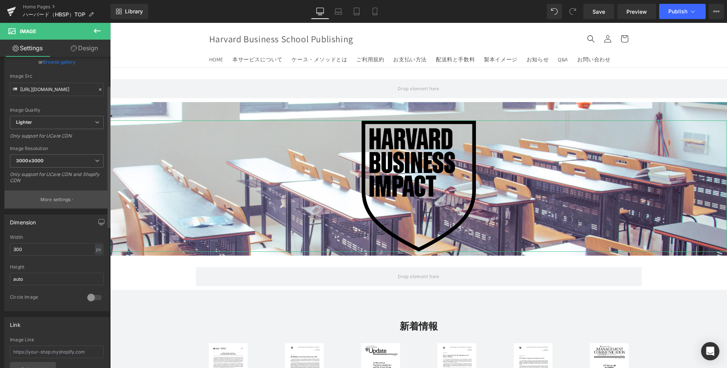
scroll to position [57, 0]
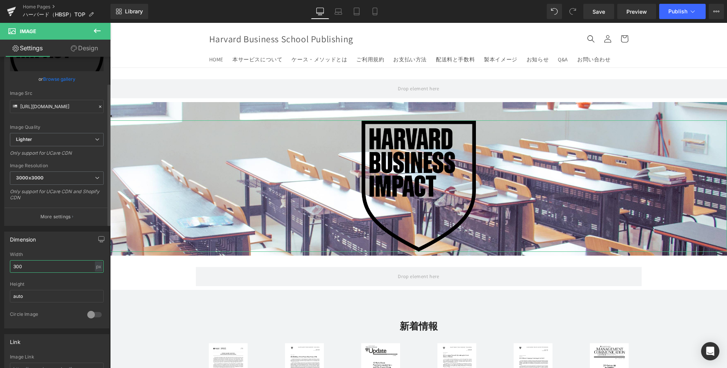
drag, startPoint x: 29, startPoint y: 269, endPoint x: 1, endPoint y: 266, distance: 27.9
click at [1, 266] on div "Dimension 300px Width 300 px % px auto Height auto 0 Circle Image" at bounding box center [57, 277] width 114 height 102
click at [19, 267] on input "300" at bounding box center [57, 266] width 94 height 13
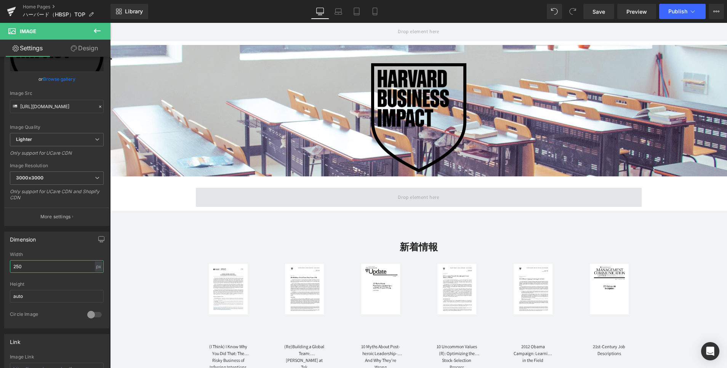
scroll to position [0, 0]
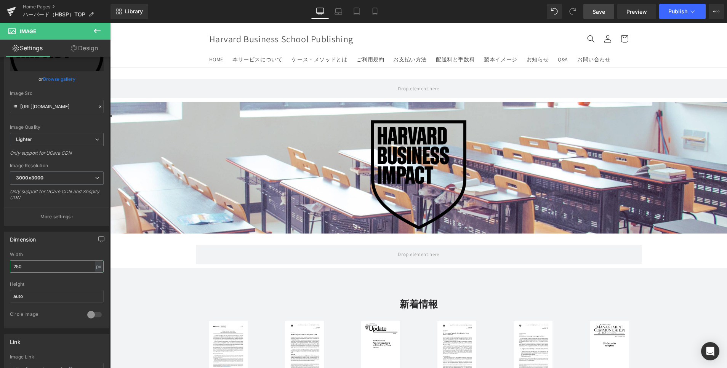
type input "250"
click at [603, 11] on span "Save" at bounding box center [598, 12] width 13 height 8
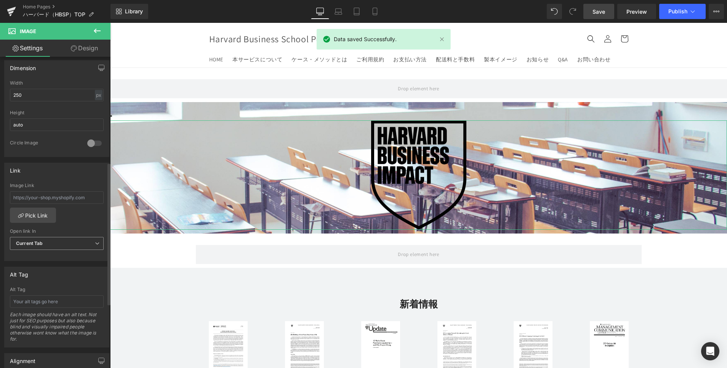
scroll to position [368, 0]
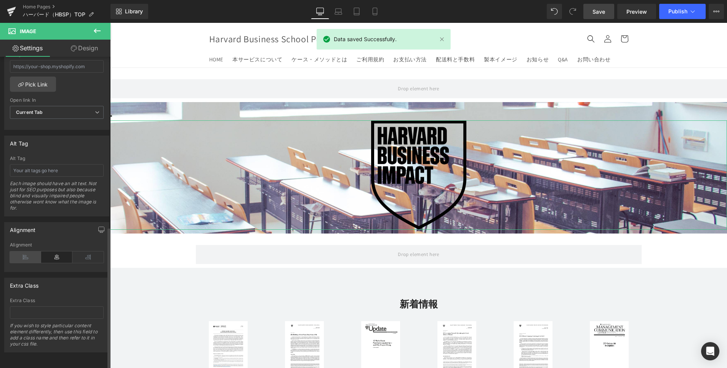
click at [35, 251] on icon at bounding box center [25, 256] width 31 height 11
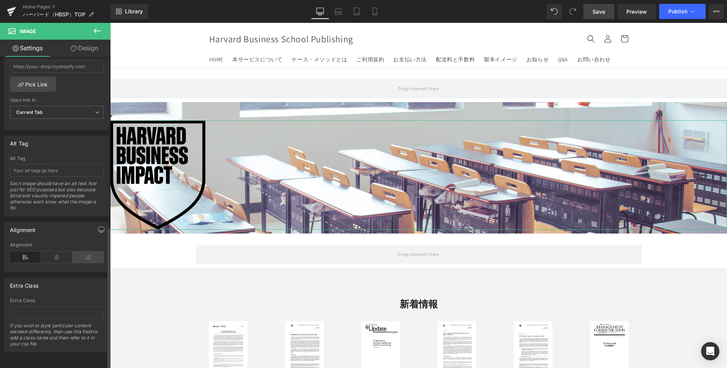
click at [78, 251] on icon at bounding box center [87, 256] width 31 height 11
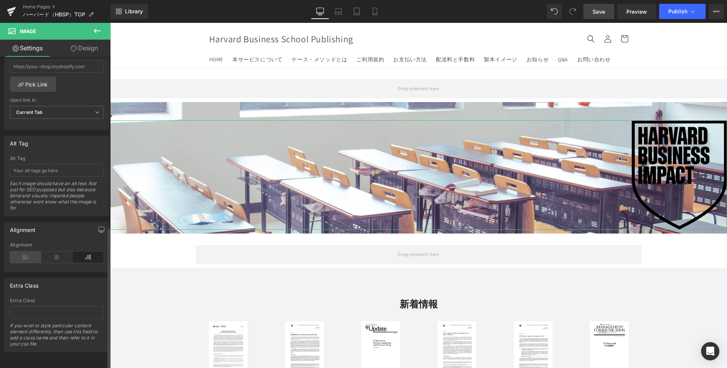
click at [24, 252] on icon at bounding box center [25, 256] width 31 height 11
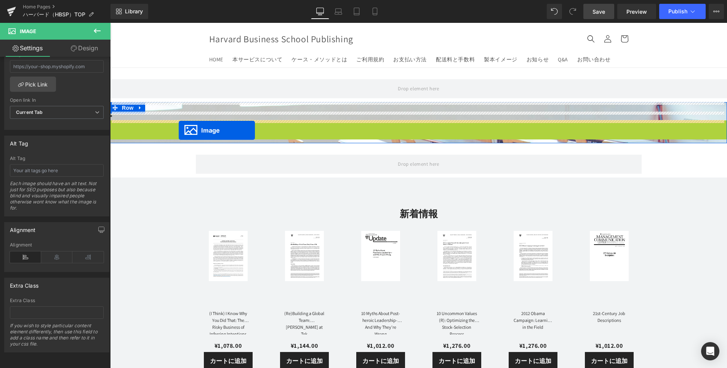
drag, startPoint x: 141, startPoint y: 174, endPoint x: 179, endPoint y: 130, distance: 58.3
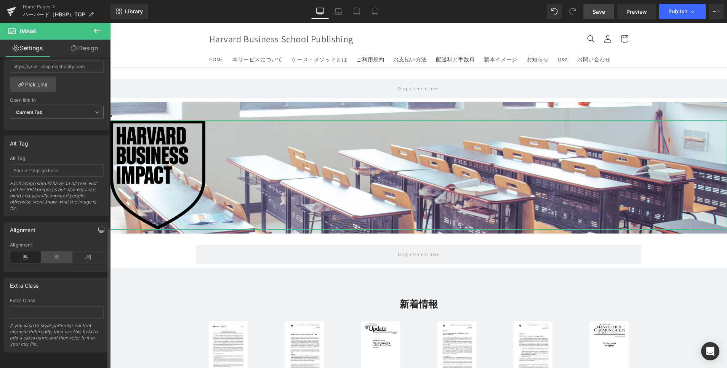
click at [52, 251] on icon at bounding box center [56, 256] width 31 height 11
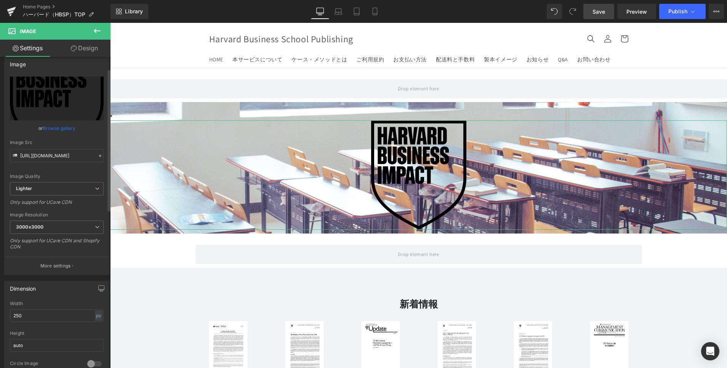
scroll to position [0, 0]
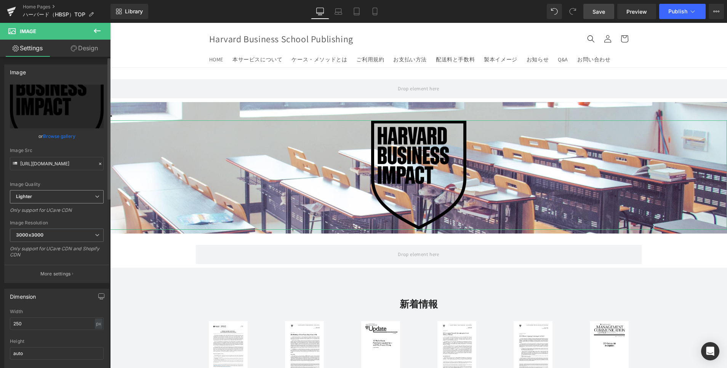
click at [74, 196] on span "Lighter" at bounding box center [57, 196] width 94 height 13
click at [74, 196] on span "Lighter" at bounding box center [55, 196] width 91 height 13
drag, startPoint x: 83, startPoint y: 50, endPoint x: 61, endPoint y: 103, distance: 56.9
click at [83, 50] on link "Design" at bounding box center [84, 48] width 55 height 17
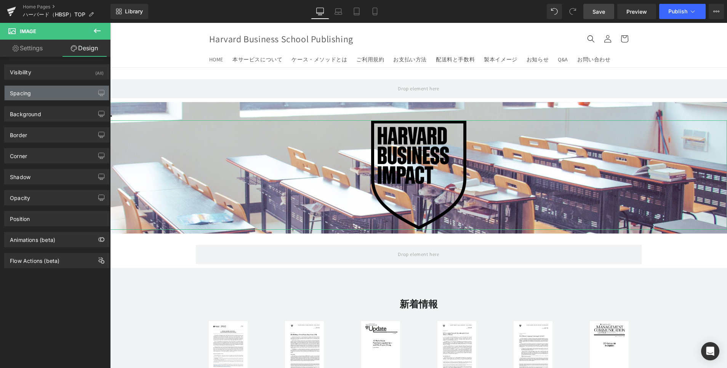
type input "0"
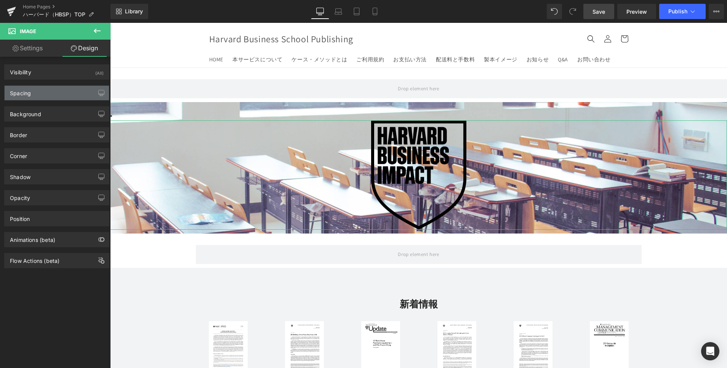
type input "0"
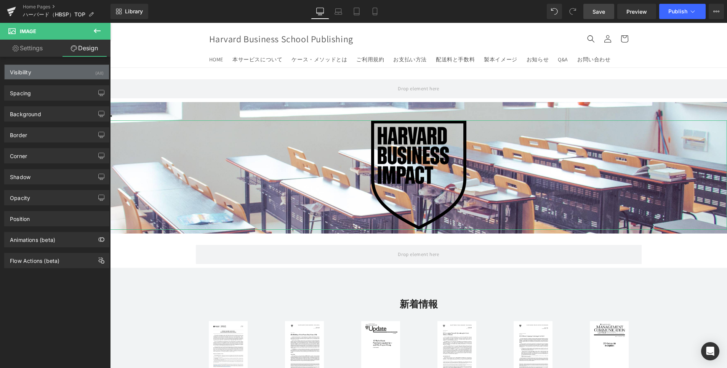
click at [37, 74] on div "Visibility (All)" at bounding box center [57, 72] width 104 height 14
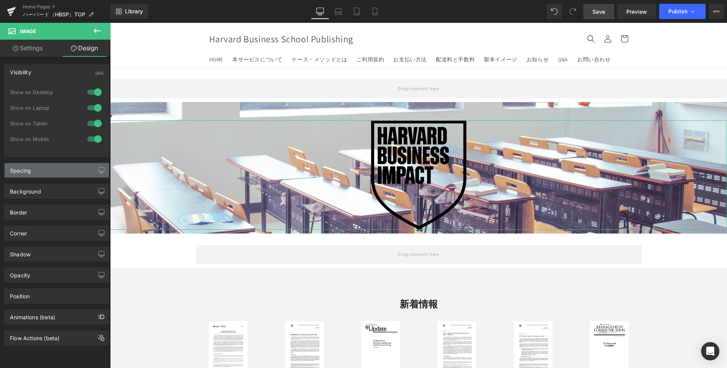
click at [29, 165] on div "Spacing" at bounding box center [20, 168] width 21 height 11
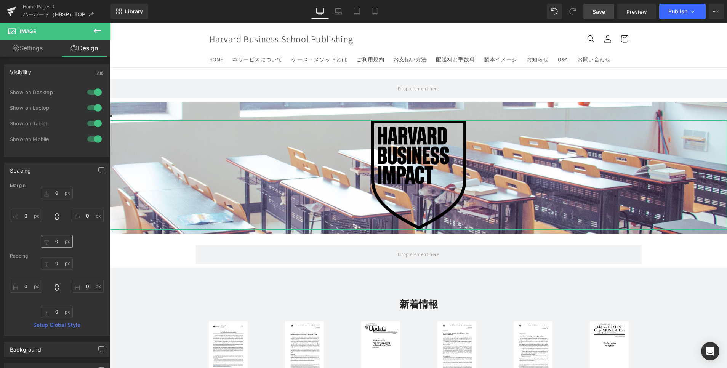
scroll to position [57, 0]
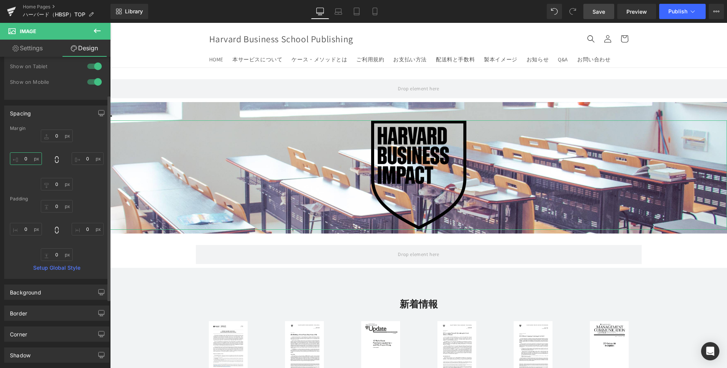
click at [27, 156] on input "0" at bounding box center [26, 158] width 32 height 13
click at [47, 297] on div "Background" at bounding box center [57, 292] width 104 height 14
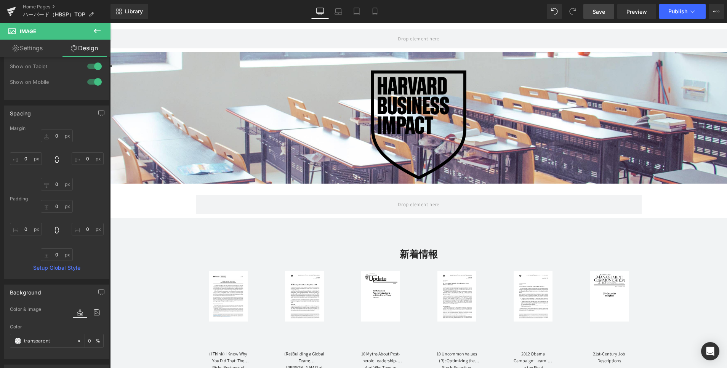
scroll to position [0, 0]
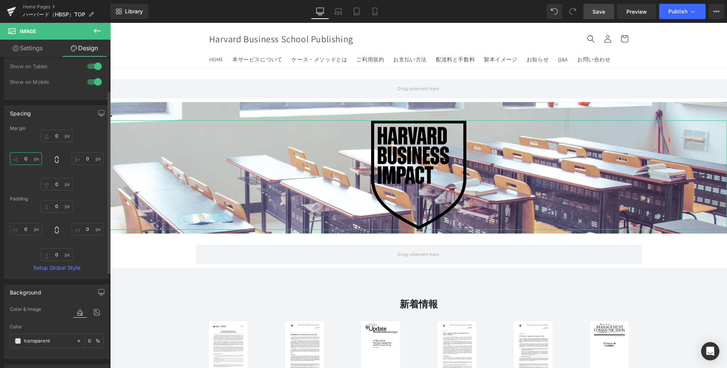
click at [27, 158] on input "0" at bounding box center [26, 158] width 32 height 13
type input "２"
type input "２０"
type input "２００"
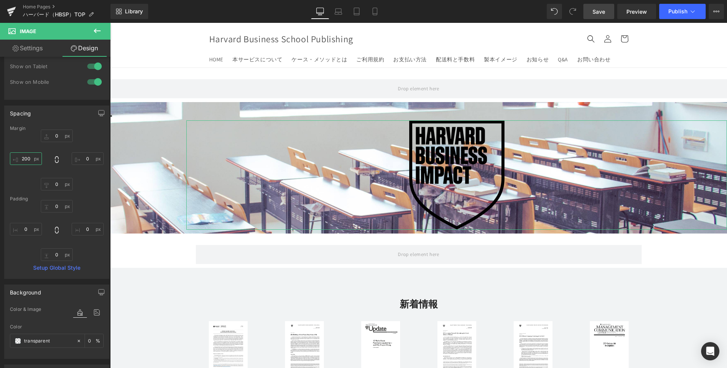
type input "200"
click at [39, 52] on link "Settings" at bounding box center [27, 48] width 55 height 17
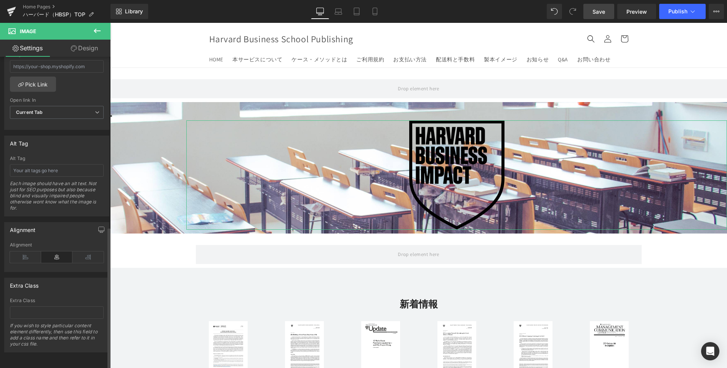
scroll to position [368, 0]
click at [16, 251] on icon at bounding box center [25, 256] width 31 height 11
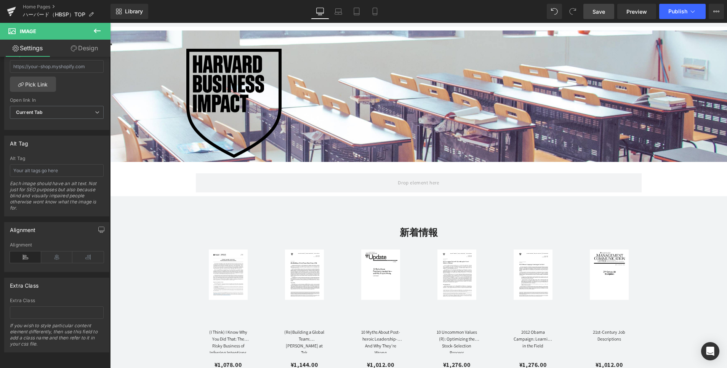
scroll to position [0, 0]
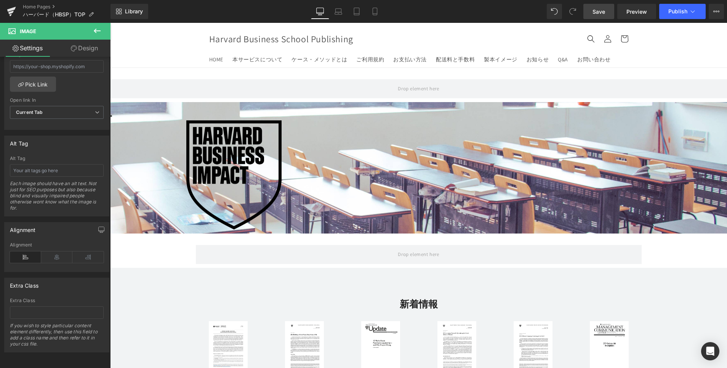
click at [598, 11] on span "Save" at bounding box center [598, 12] width 13 height 8
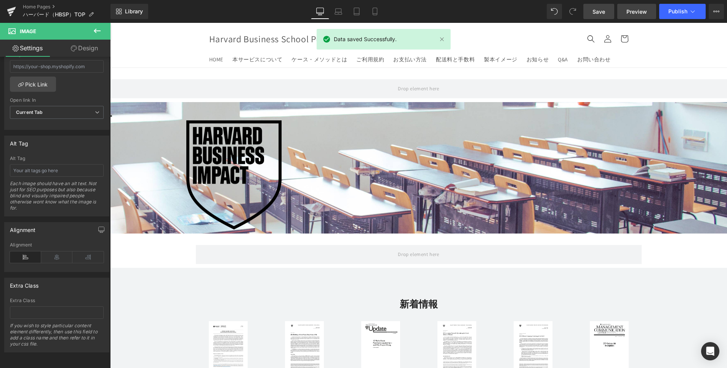
click at [638, 13] on span "Preview" at bounding box center [636, 12] width 21 height 8
